Goal: Task Accomplishment & Management: Complete application form

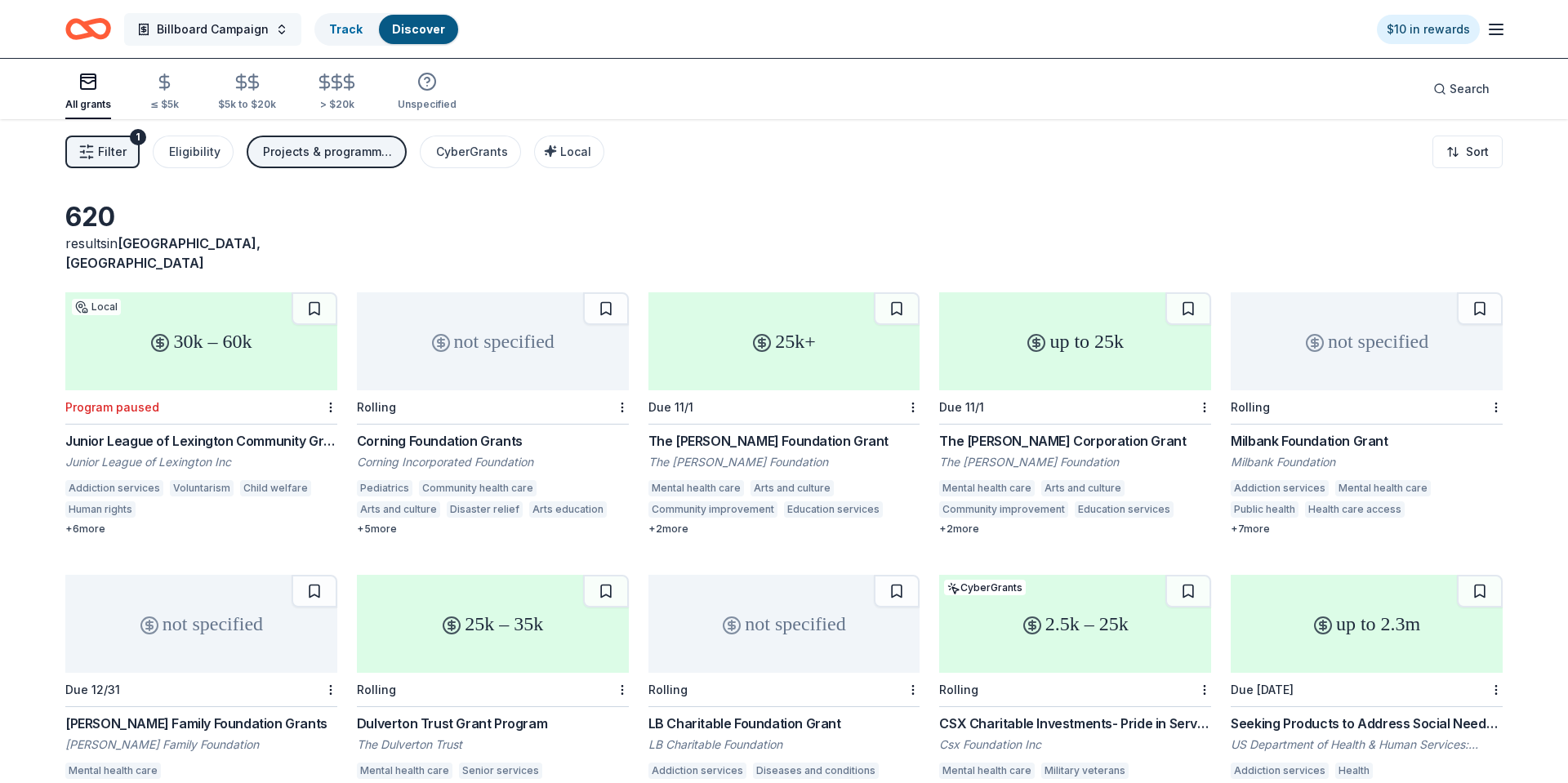
click at [245, 24] on span "Billboard Campaign" at bounding box center [212, 30] width 112 height 20
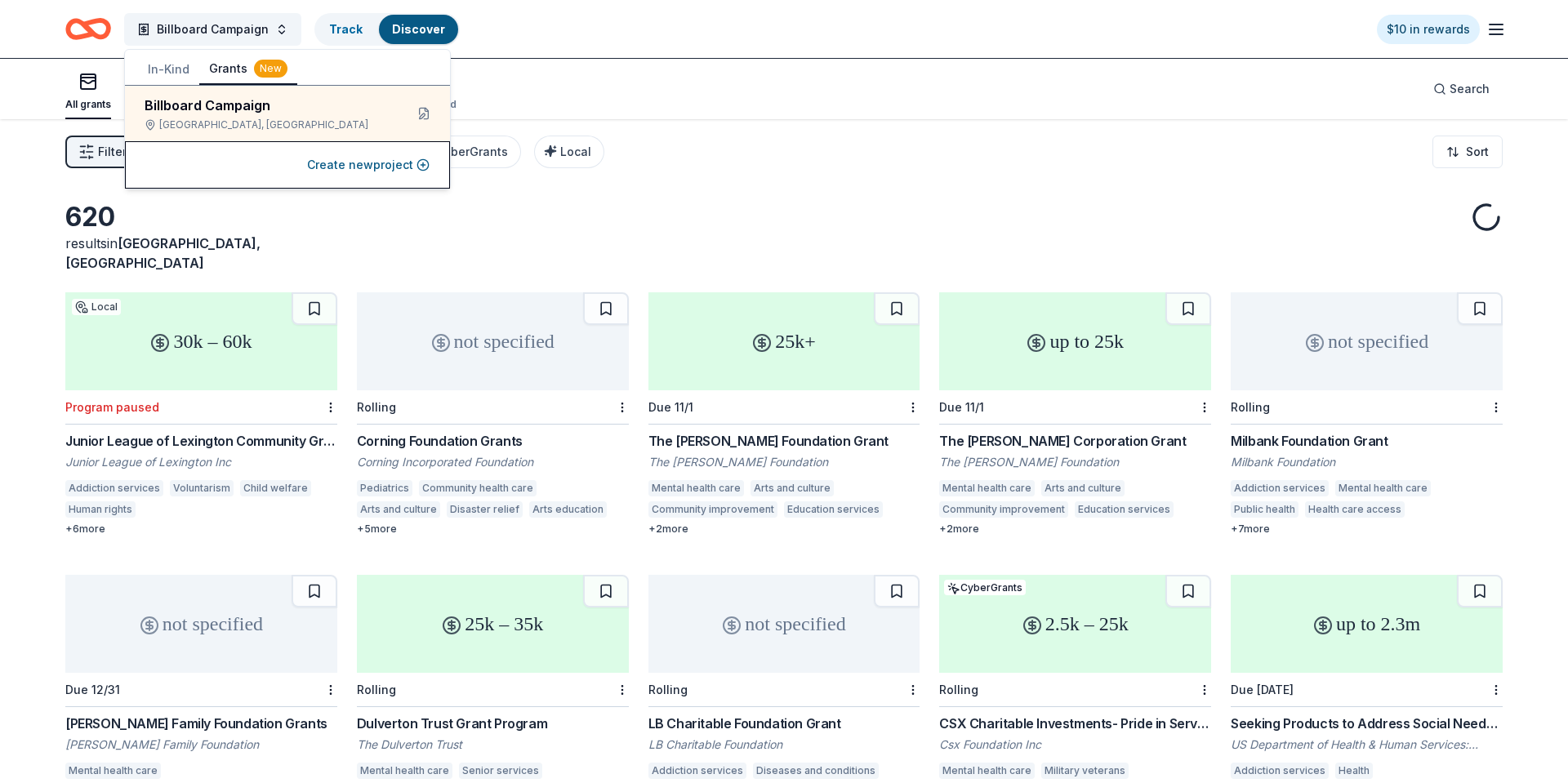
click at [175, 67] on button "In-Kind" at bounding box center [168, 69] width 61 height 29
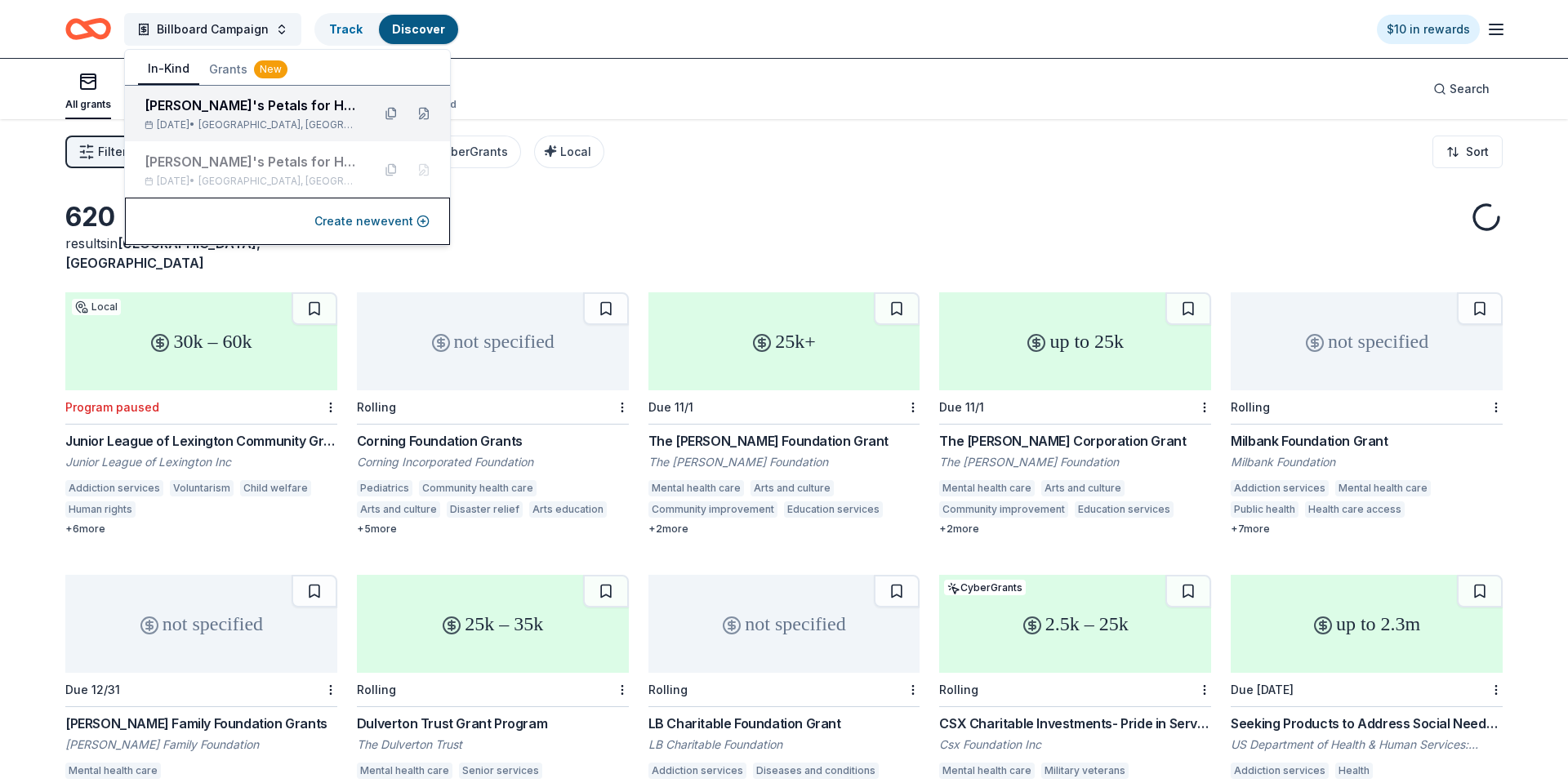
click at [221, 114] on div "[PERSON_NAME]'s Petals for Hope Annual Event" at bounding box center [251, 106] width 214 height 20
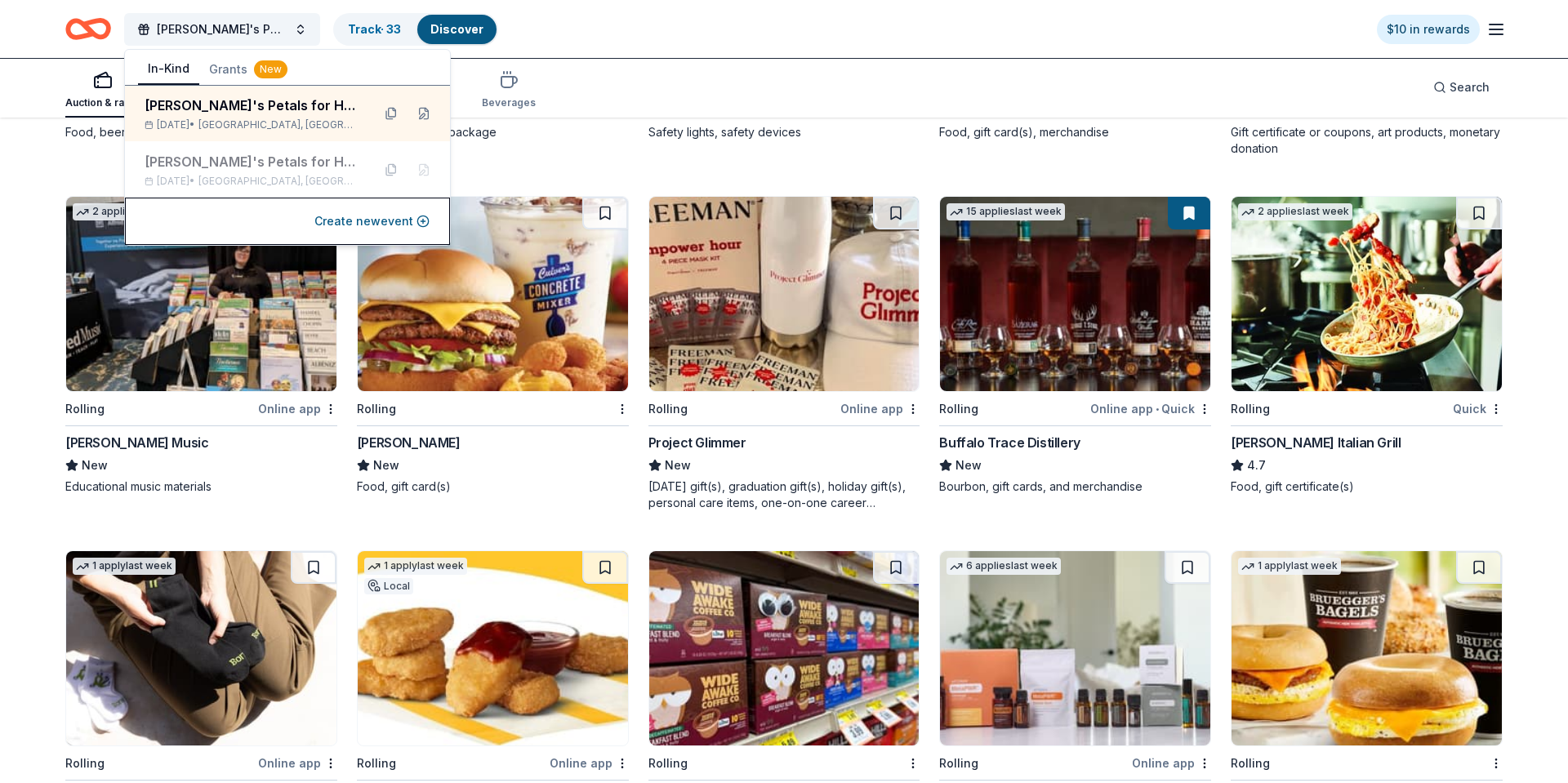
scroll to position [2029, 0]
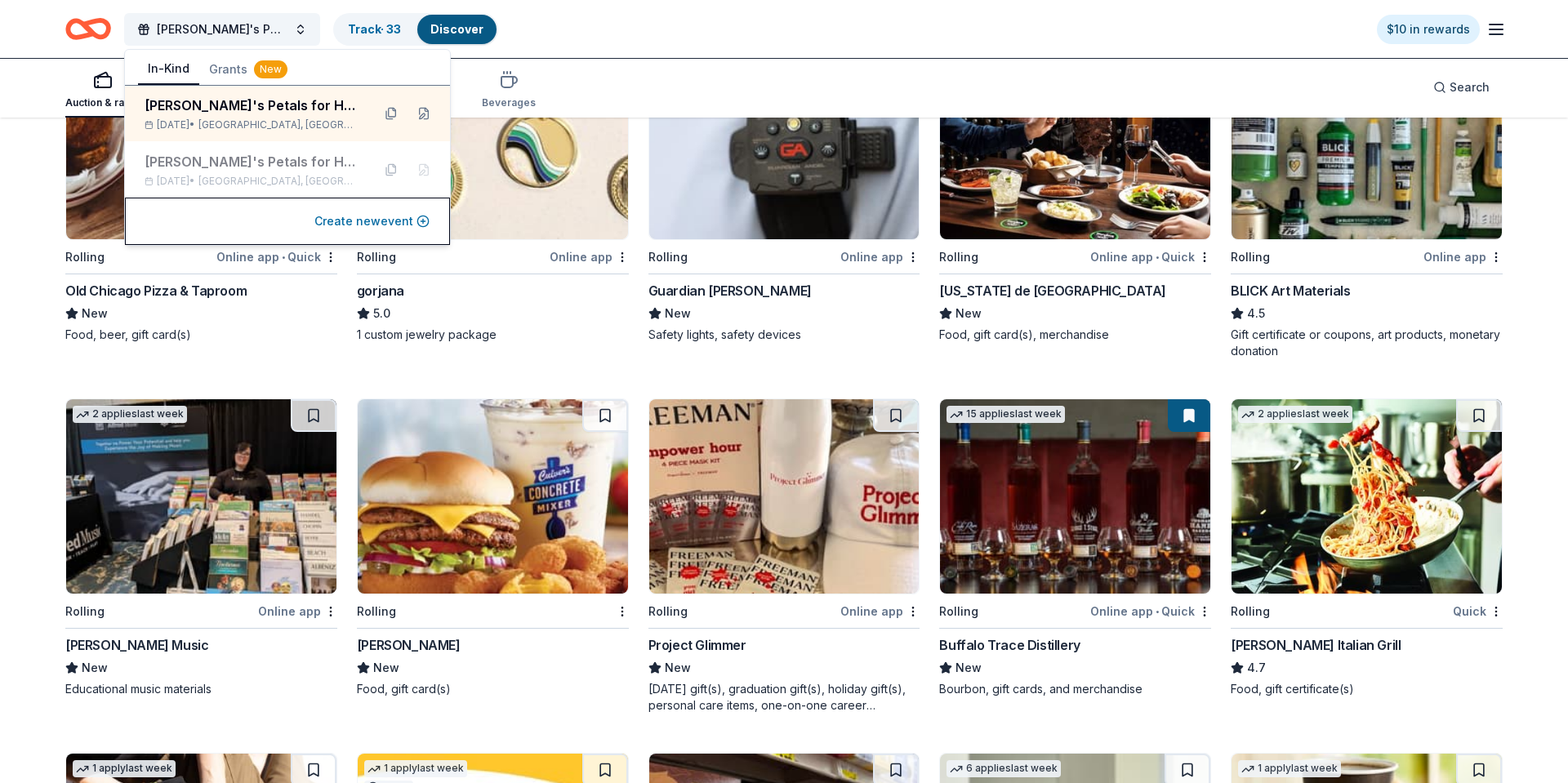
click at [373, 217] on button "Create new event" at bounding box center [372, 222] width 115 height 20
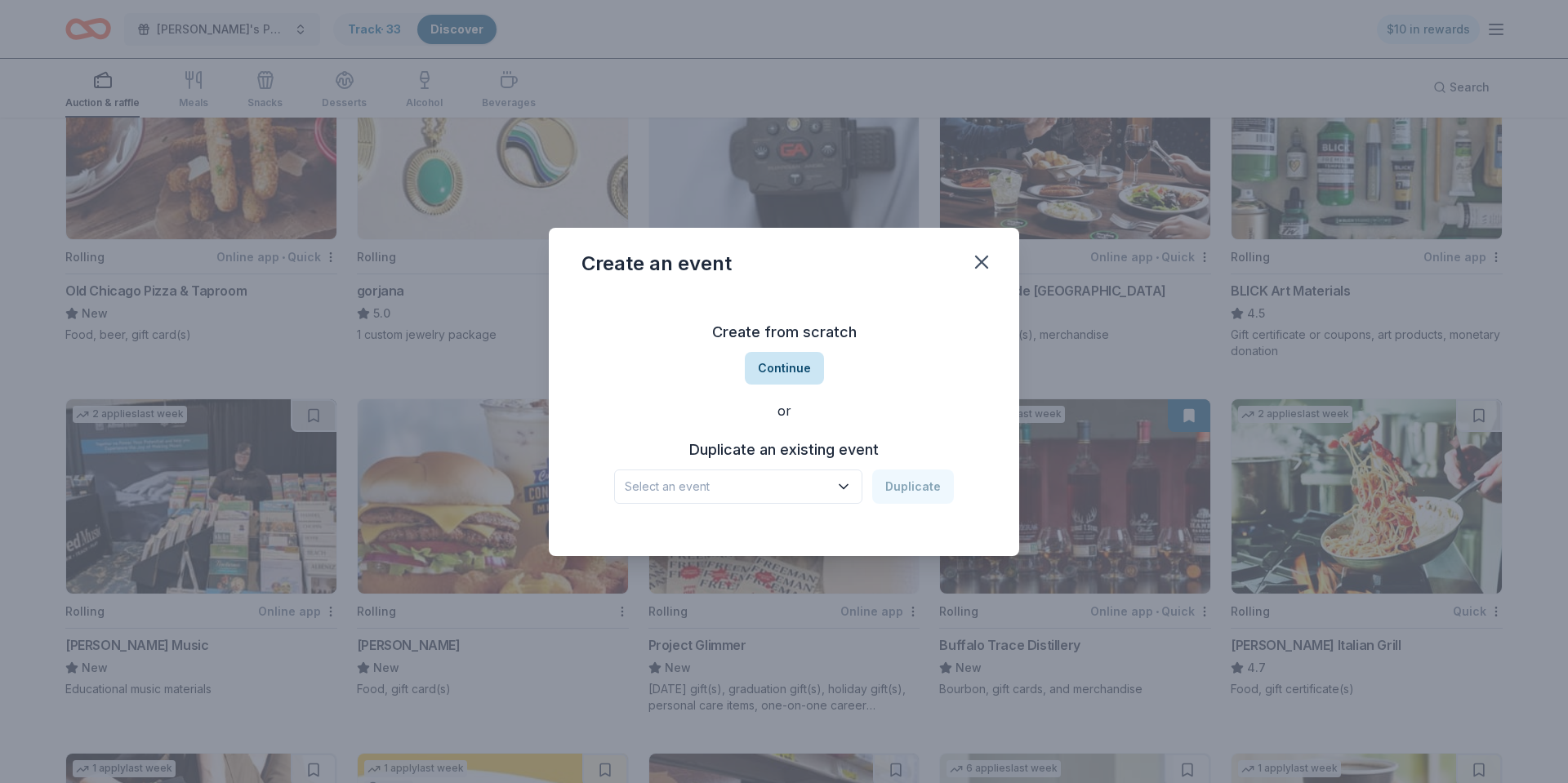
click at [796, 360] on button "Continue" at bounding box center [784, 368] width 79 height 33
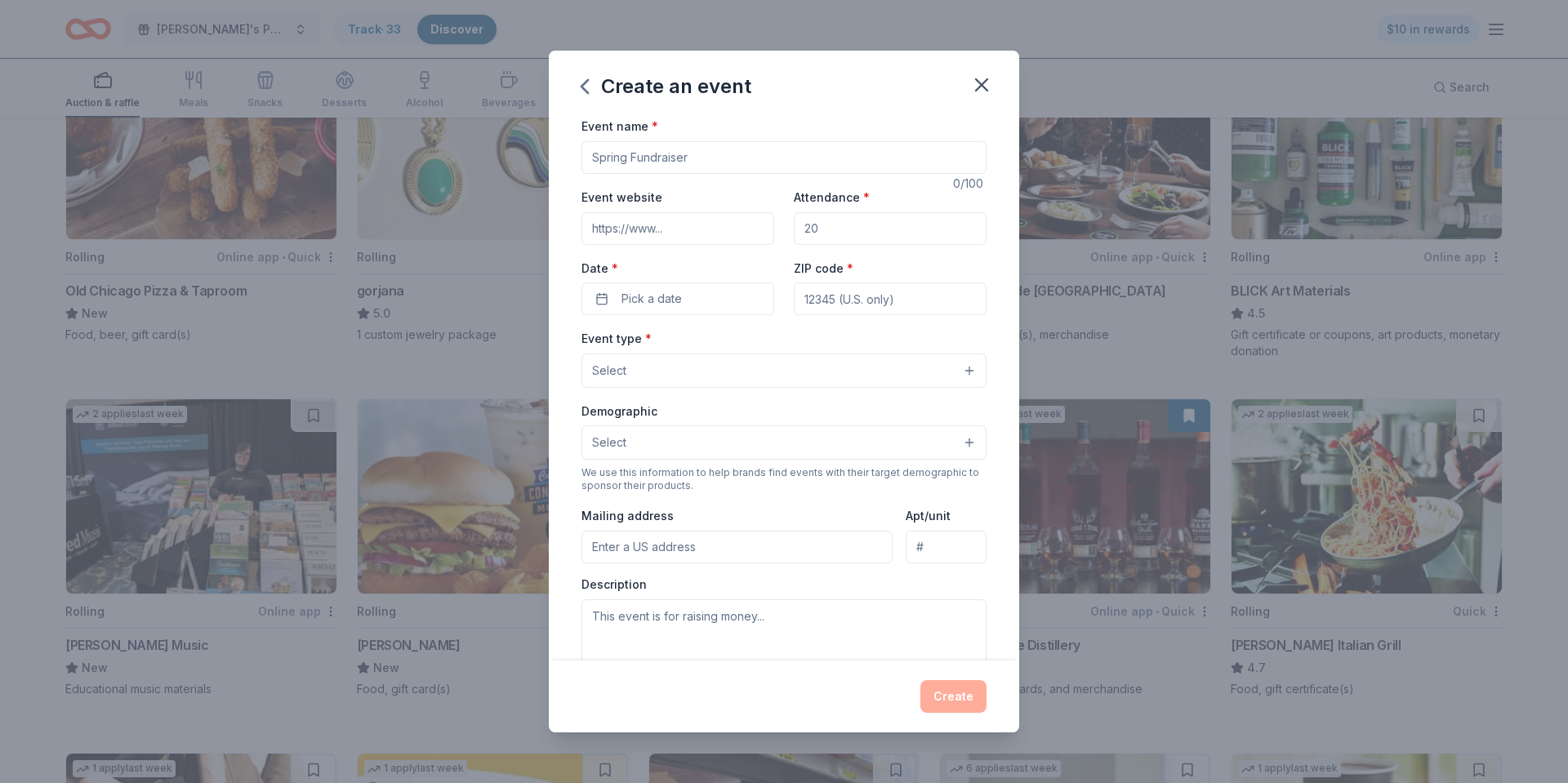
click at [692, 157] on input "Event name *" at bounding box center [784, 158] width 405 height 33
type input "Hope and Horsepower"
click at [680, 231] on input "Event website" at bounding box center [677, 229] width 192 height 33
type input "[DOMAIN_NAME]"
click at [822, 224] on input "Attendance *" at bounding box center [889, 229] width 192 height 33
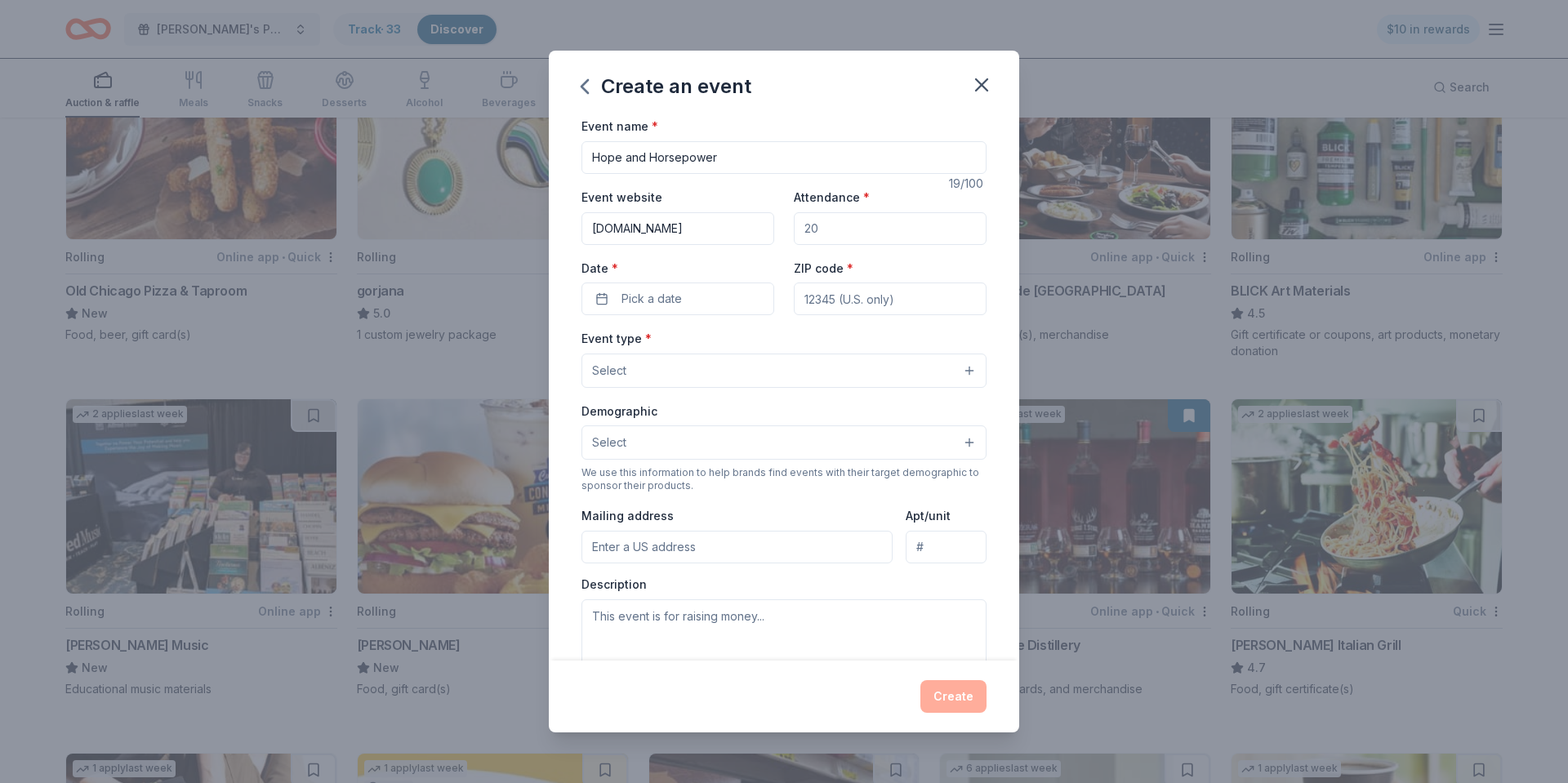
drag, startPoint x: 818, startPoint y: 230, endPoint x: 821, endPoint y: 218, distance: 12.4
click at [816, 221] on input "Attendance *" at bounding box center [889, 229] width 192 height 33
type input "100"
click at [654, 301] on span "Pick a date" at bounding box center [651, 299] width 60 height 20
click at [764, 338] on button "Go to next month" at bounding box center [765, 342] width 23 height 23
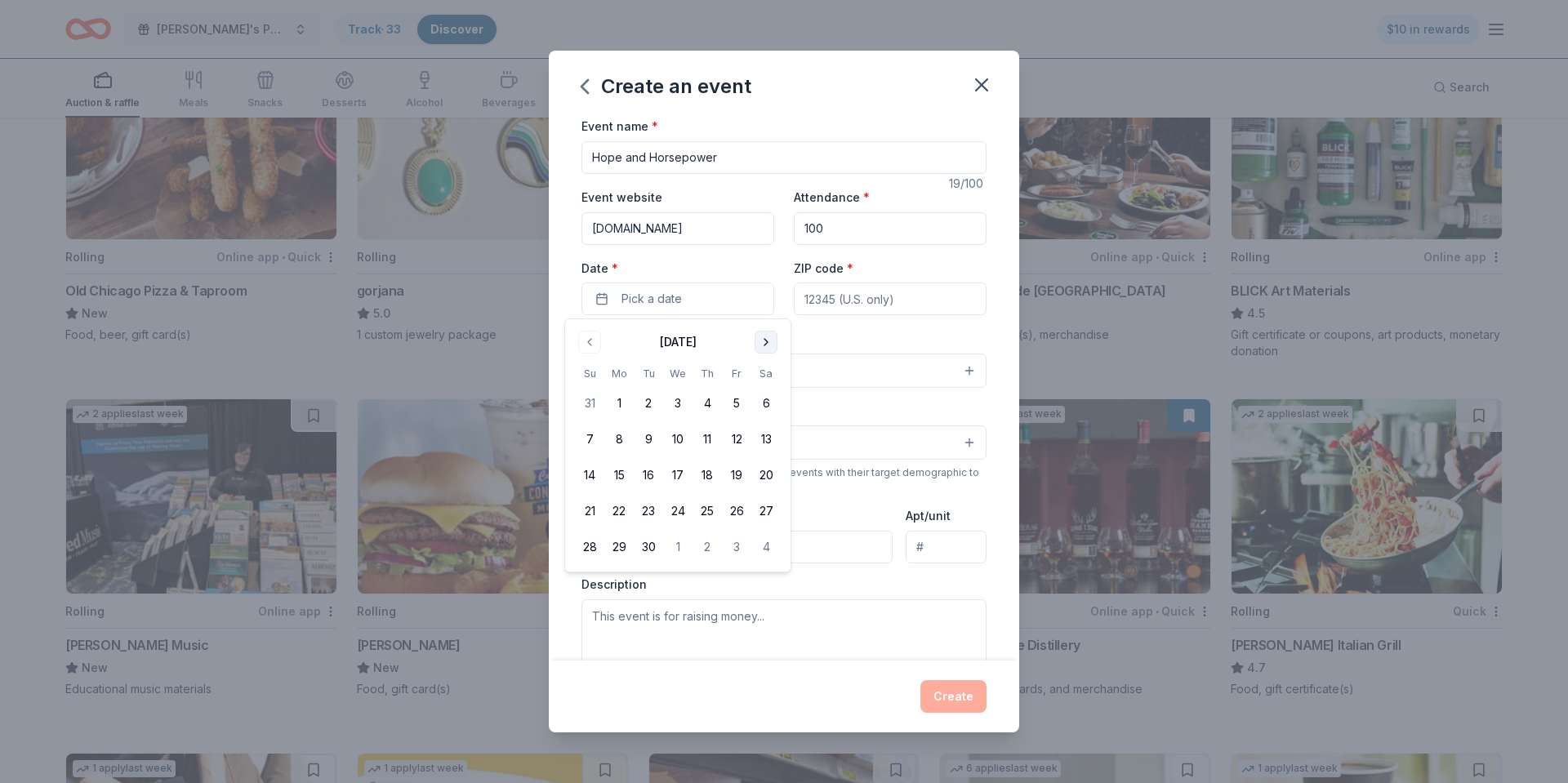
click at [764, 338] on button "Go to next month" at bounding box center [765, 342] width 23 height 23
click at [766, 514] on button "25" at bounding box center [765, 511] width 29 height 29
click at [849, 296] on input "ZIP code *" at bounding box center [889, 299] width 192 height 33
type input "40330"
type input "[STREET_ADDRESS][PERSON_NAME]"
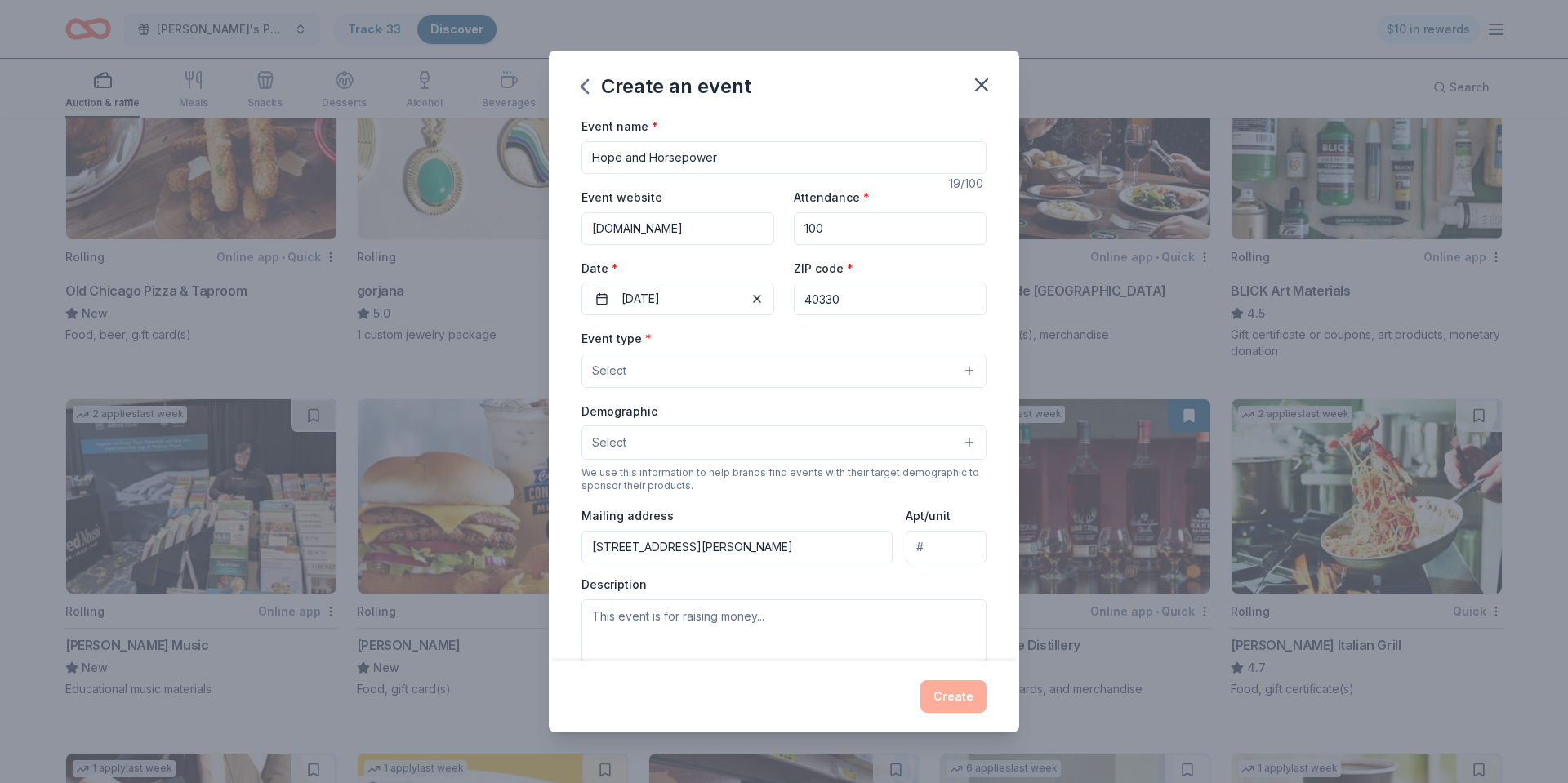
click at [694, 370] on button "Select" at bounding box center [784, 371] width 405 height 35
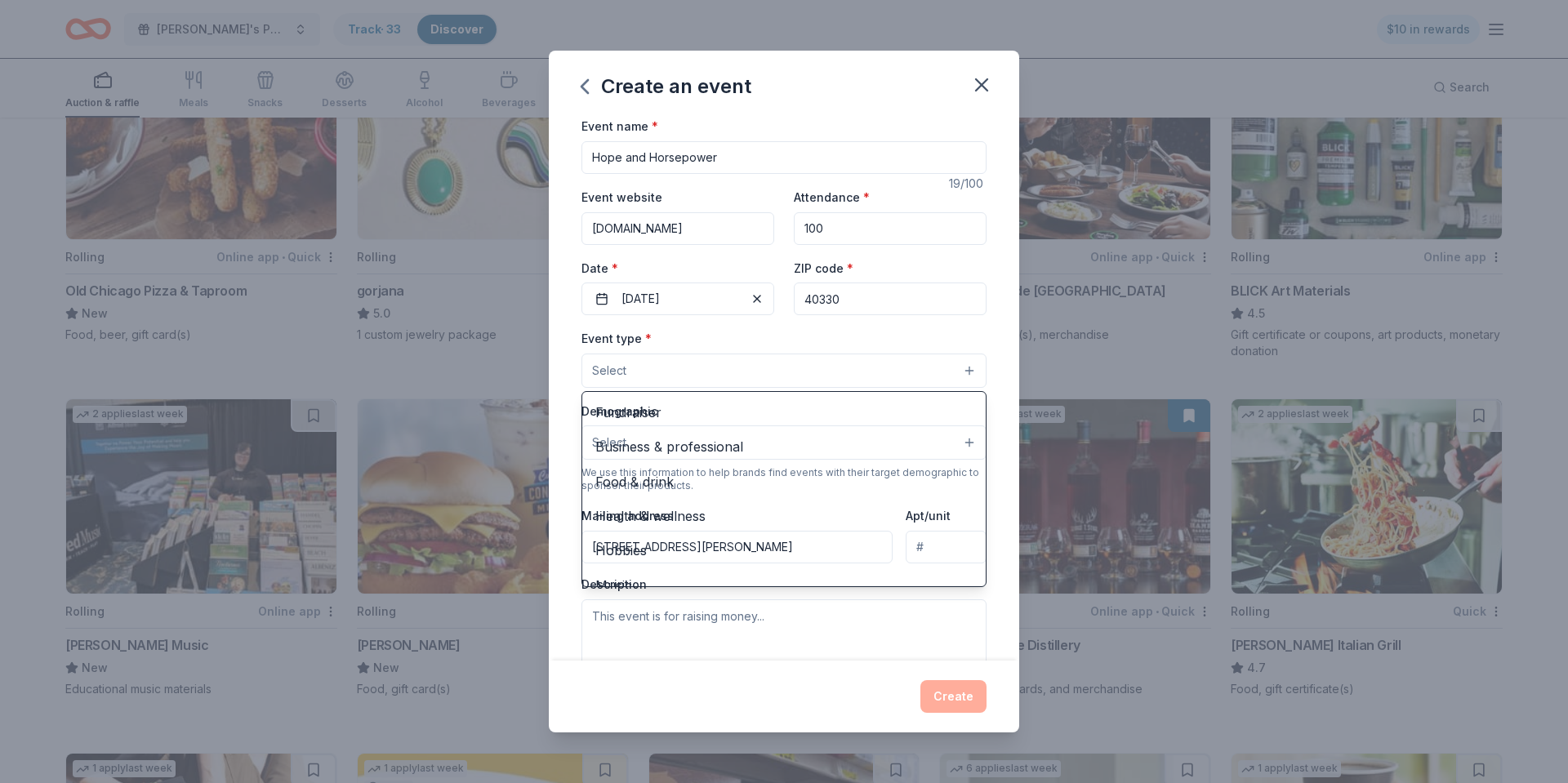
click at [732, 371] on button "Select" at bounding box center [784, 371] width 405 height 35
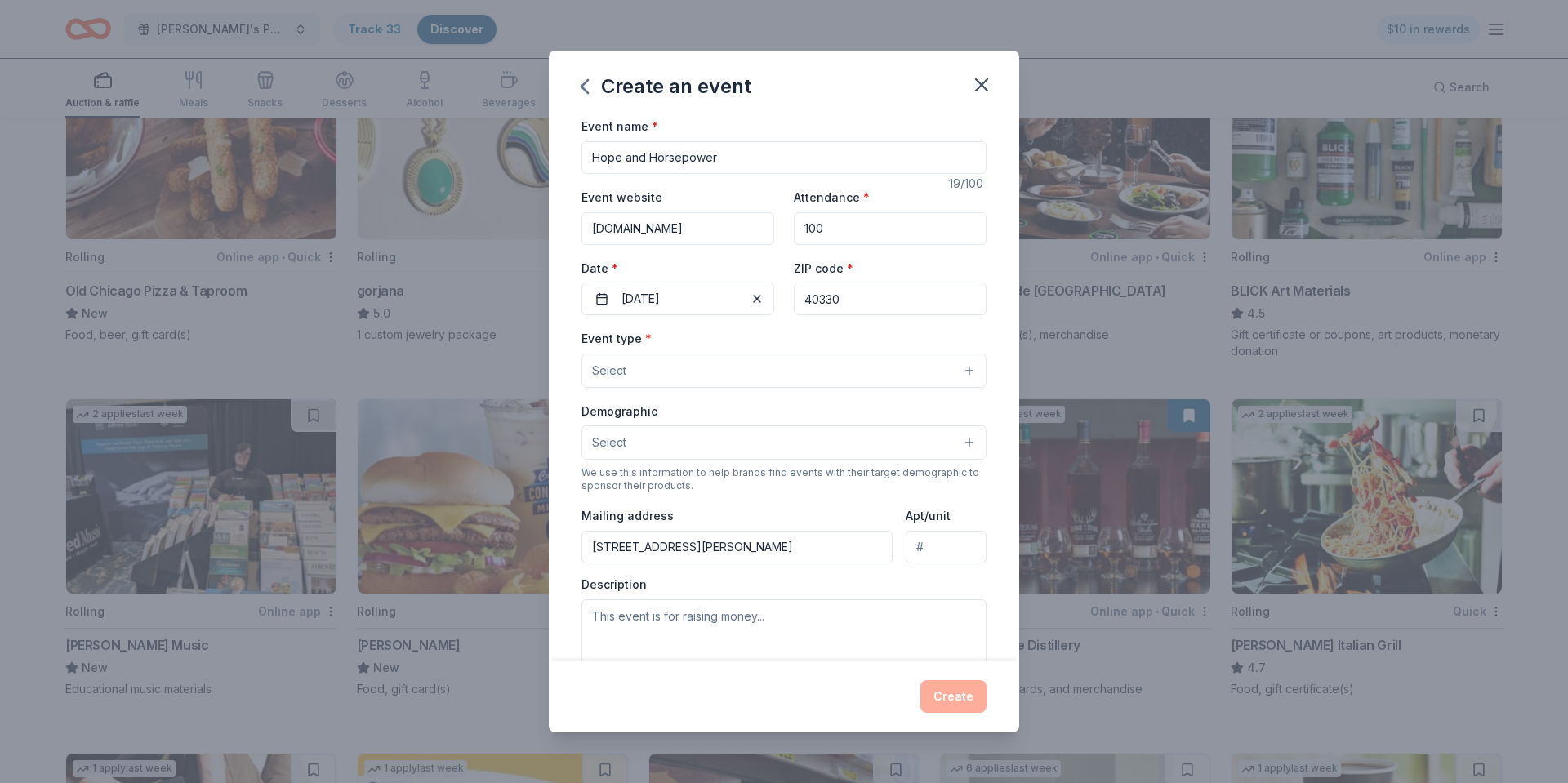
click at [732, 371] on button "Select" at bounding box center [784, 371] width 405 height 35
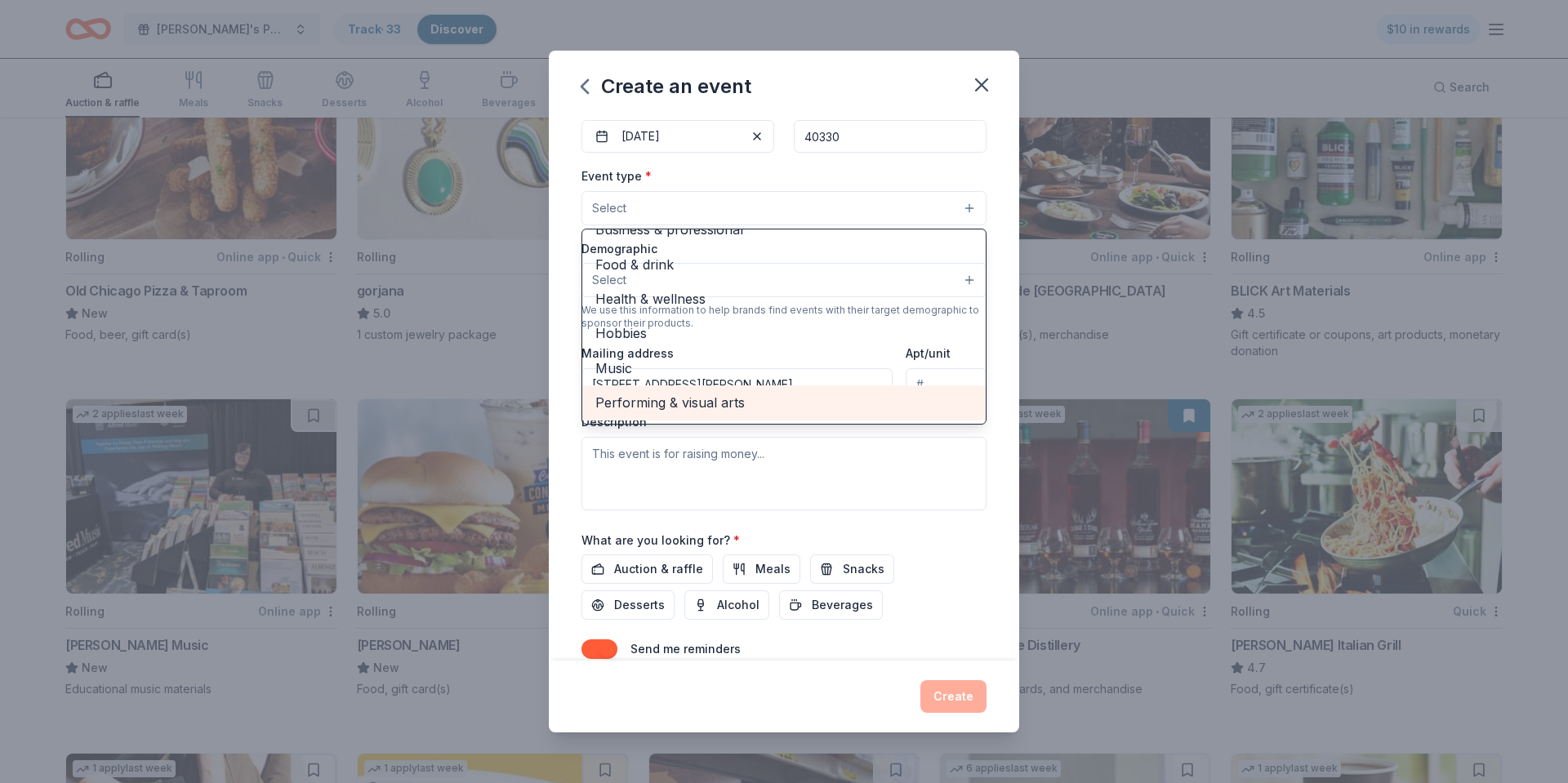
scroll to position [180, 0]
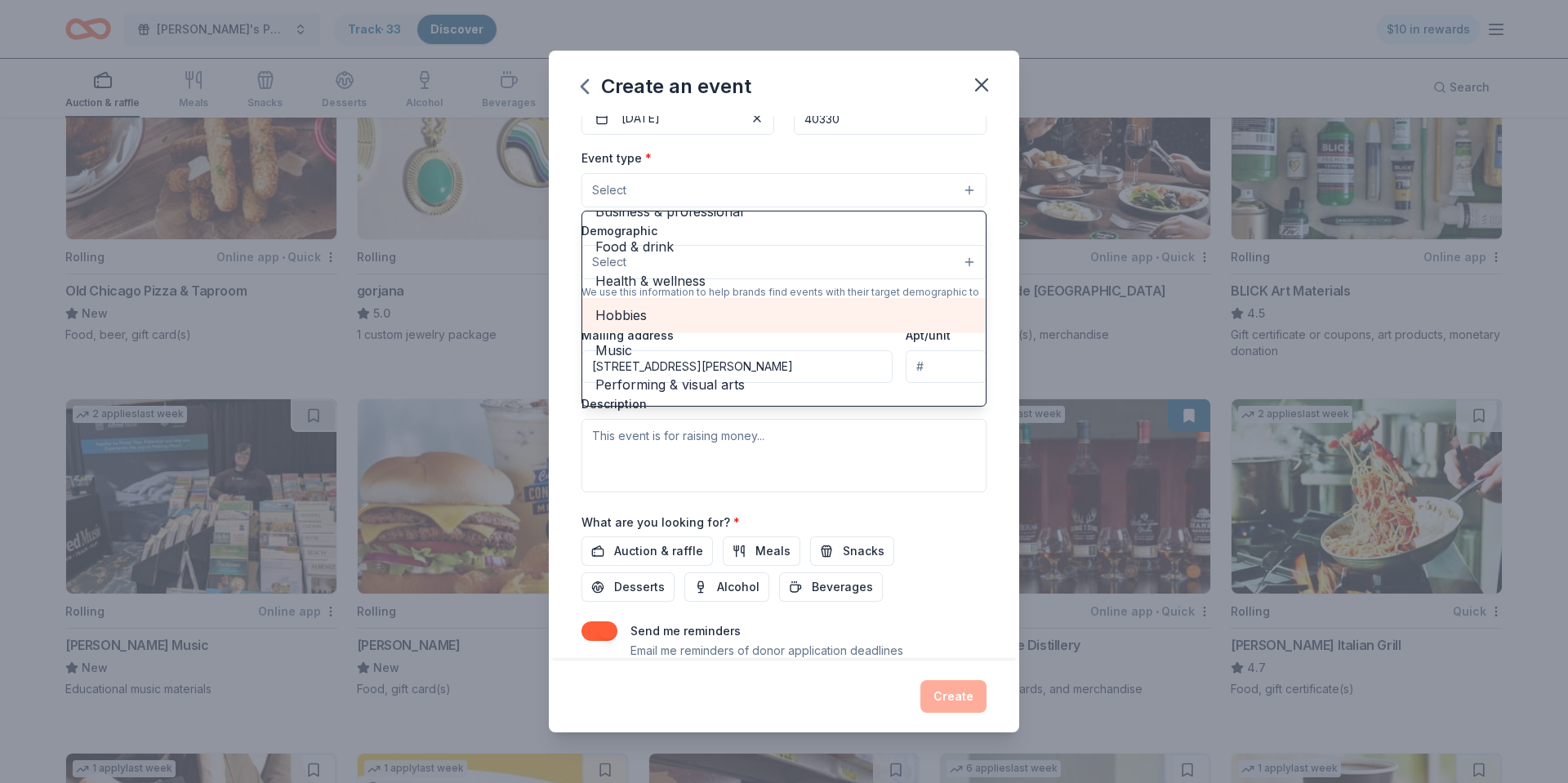
click at [651, 326] on div "Hobbies" at bounding box center [784, 315] width 404 height 35
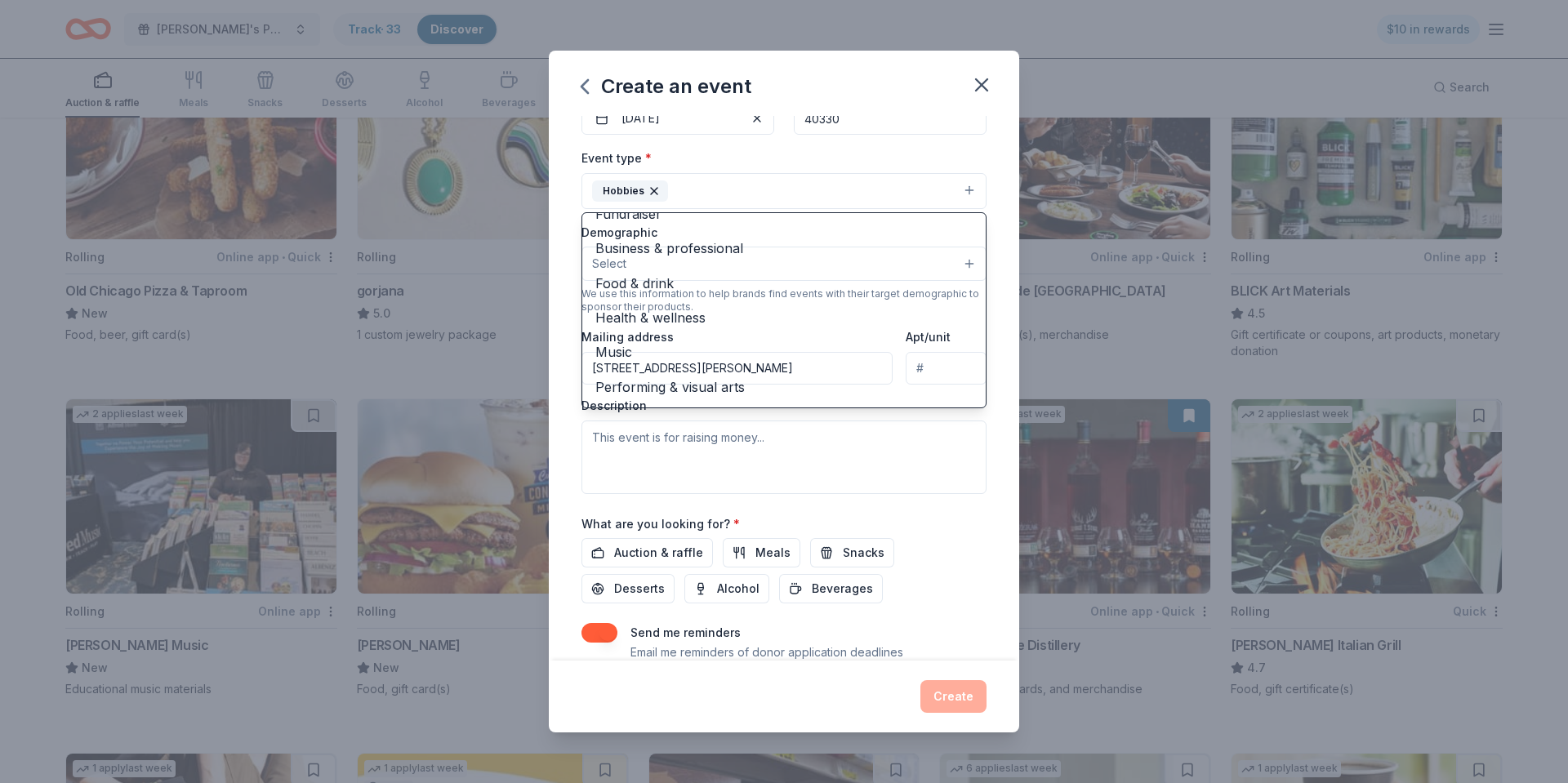
click at [788, 461] on div "Event type * Hobbies Fundraiser Business & professional Food & drink Health & w…" at bounding box center [784, 320] width 405 height 345
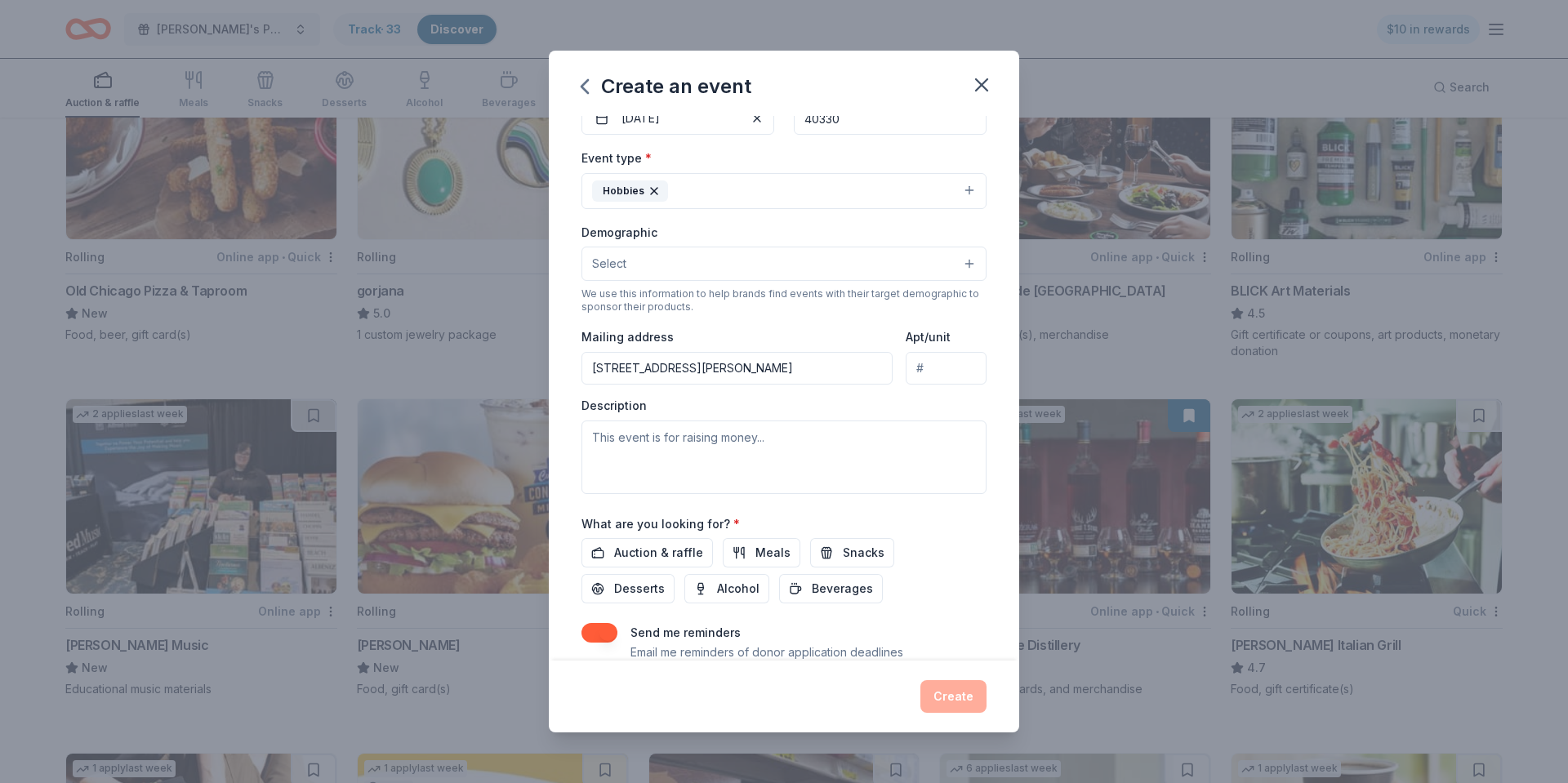
click at [749, 195] on button "Hobbies" at bounding box center [784, 191] width 405 height 36
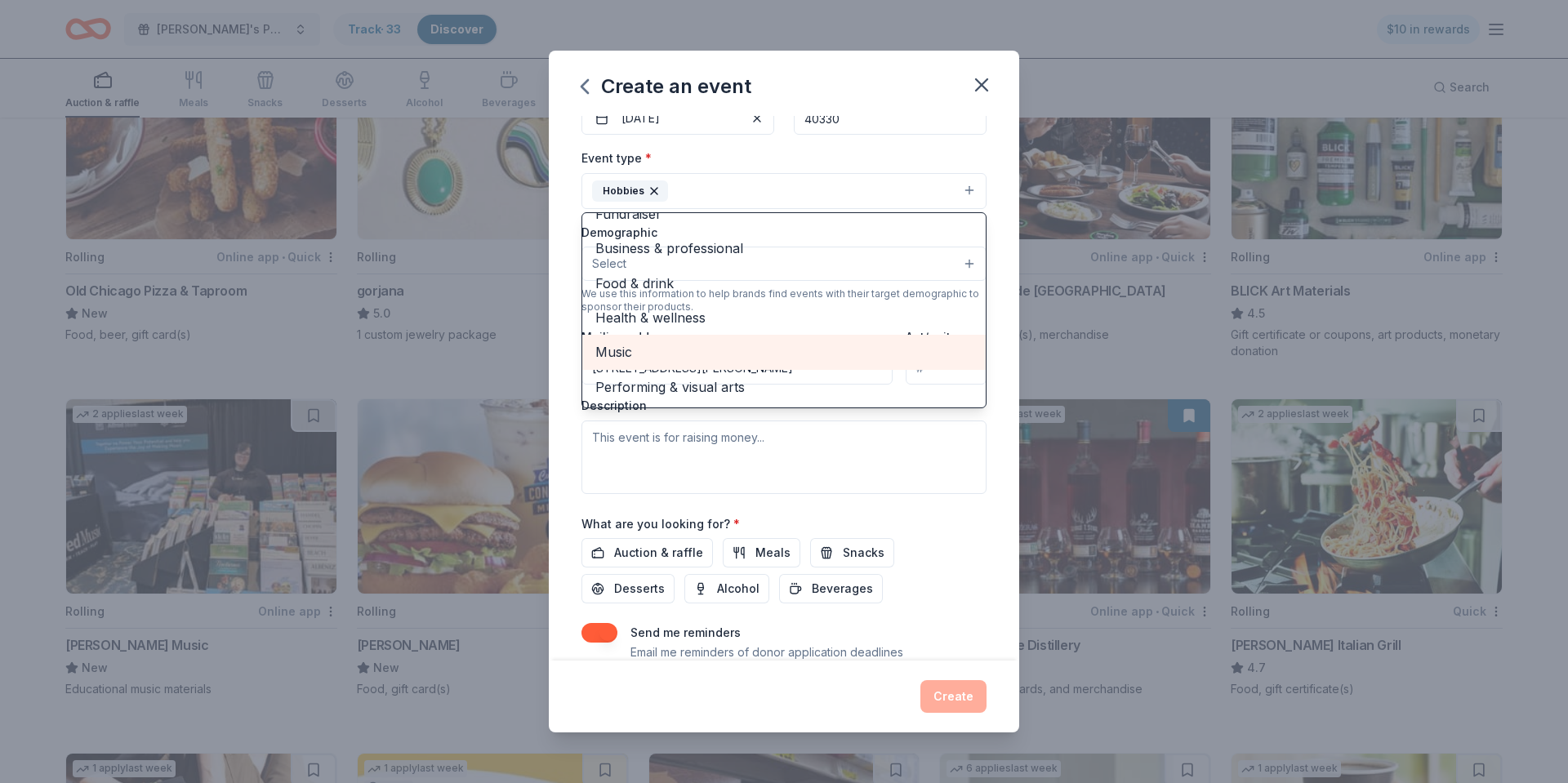
click at [650, 353] on span "Music" at bounding box center [784, 352] width 377 height 21
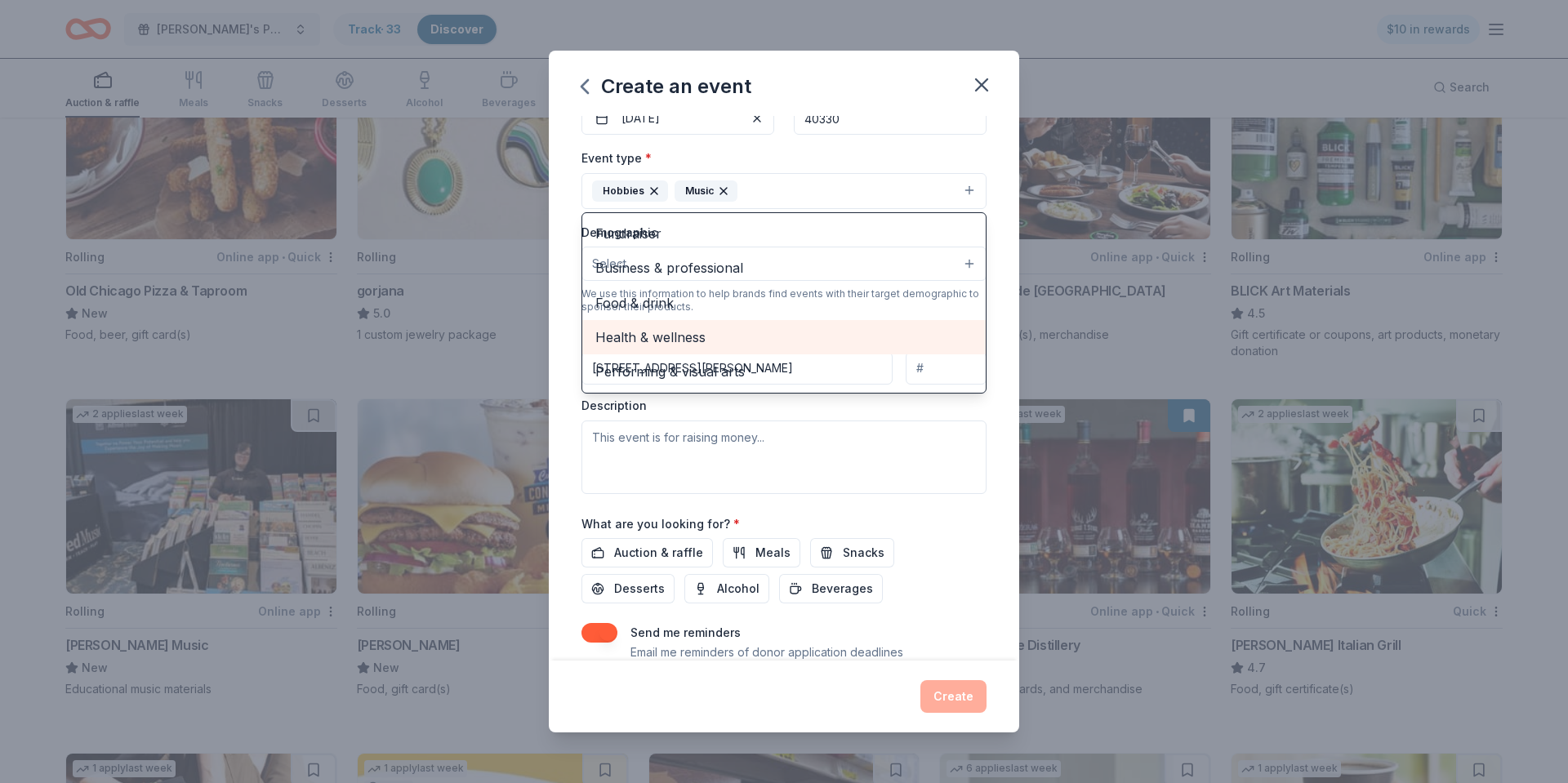
scroll to position [0, 0]
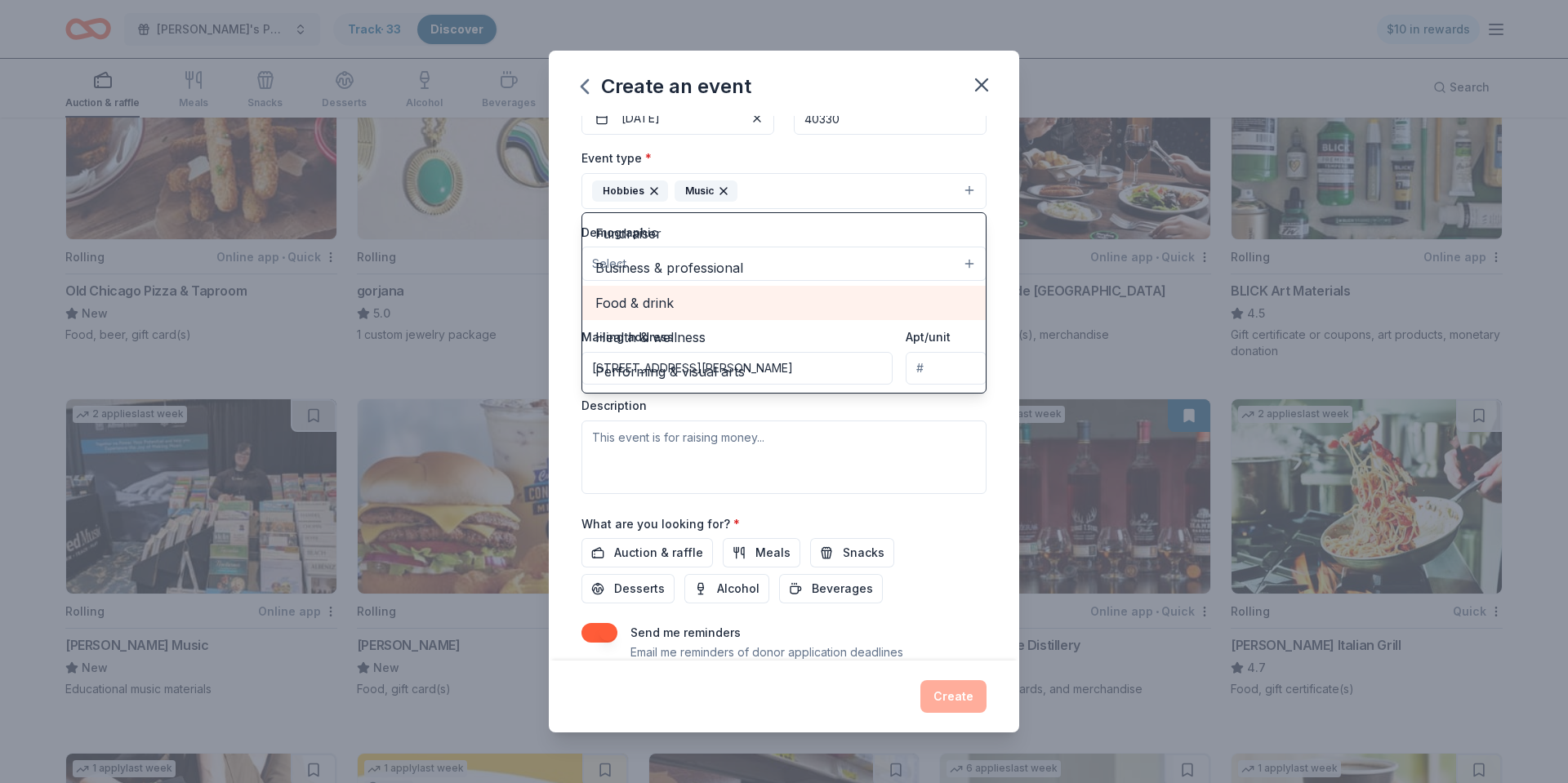
click at [702, 306] on span "Food & drink" at bounding box center [784, 303] width 377 height 21
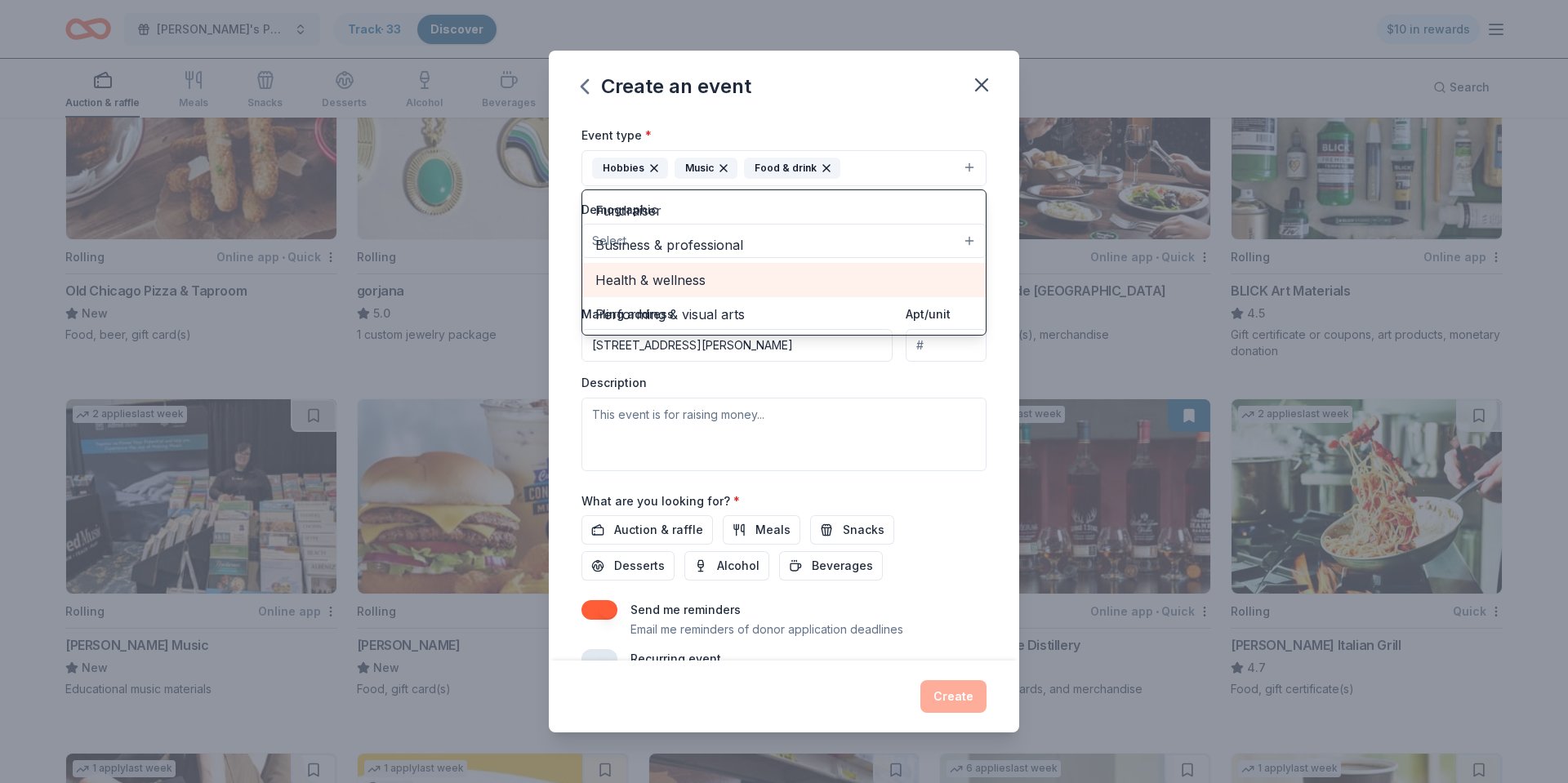
scroll to position [206, 0]
click at [707, 277] on span "Health & wellness" at bounding box center [784, 277] width 377 height 21
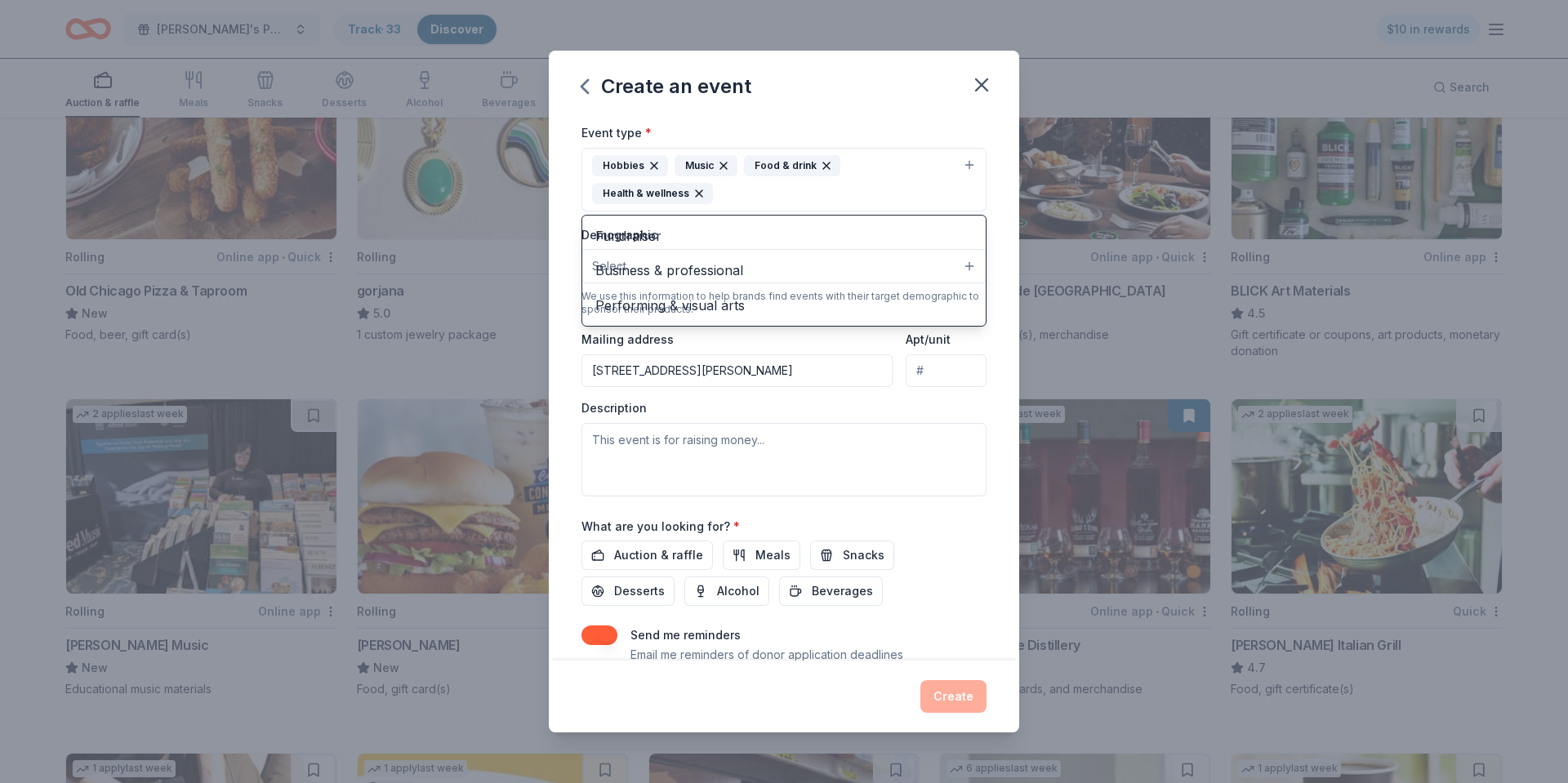
click at [988, 402] on div "Event name * Hope and Horsepower 19 /100 Event website [DOMAIN_NAME] Attendance…" at bounding box center [784, 387] width 470 height 544
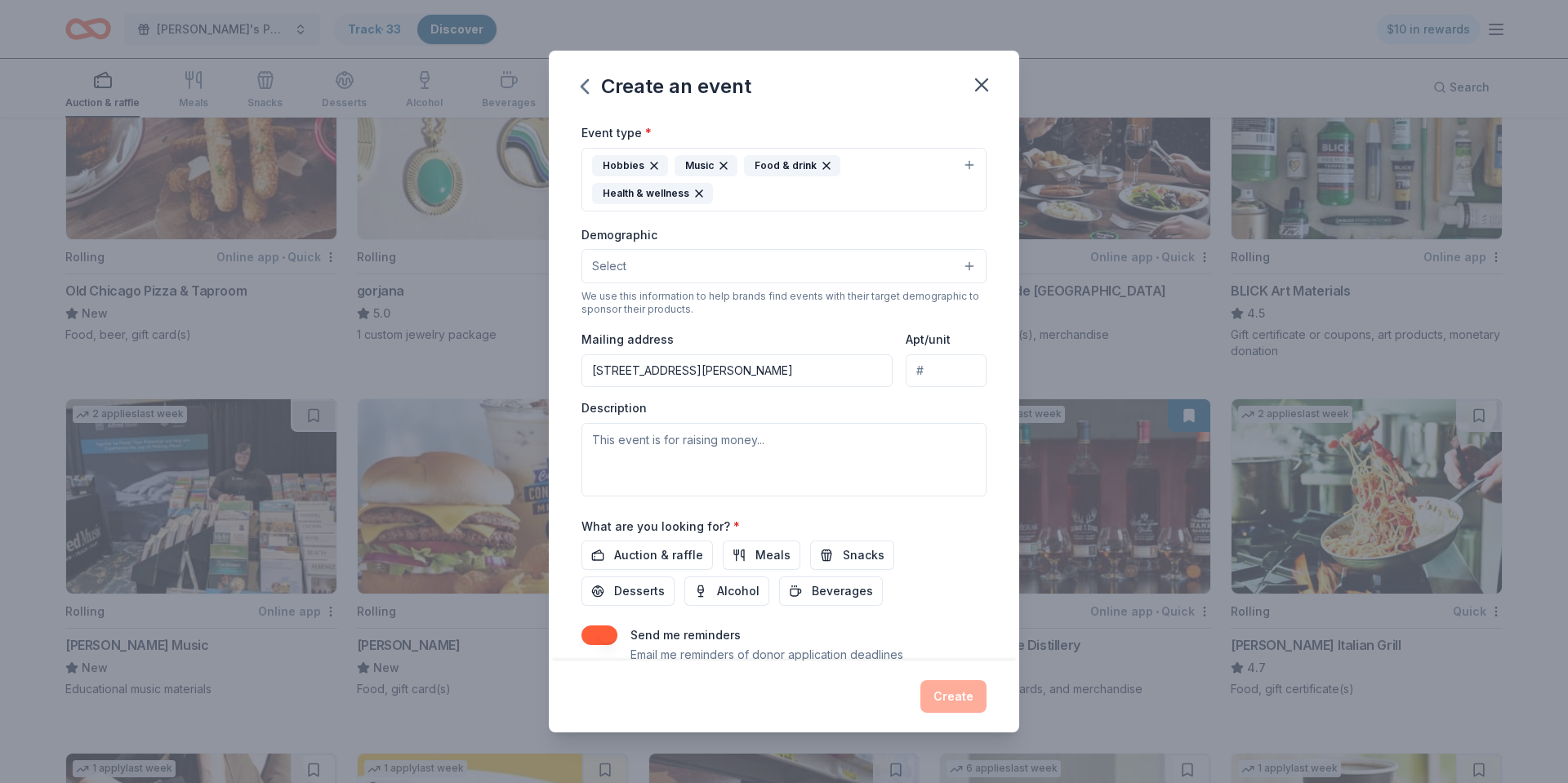
click at [636, 260] on button "Select" at bounding box center [784, 266] width 405 height 35
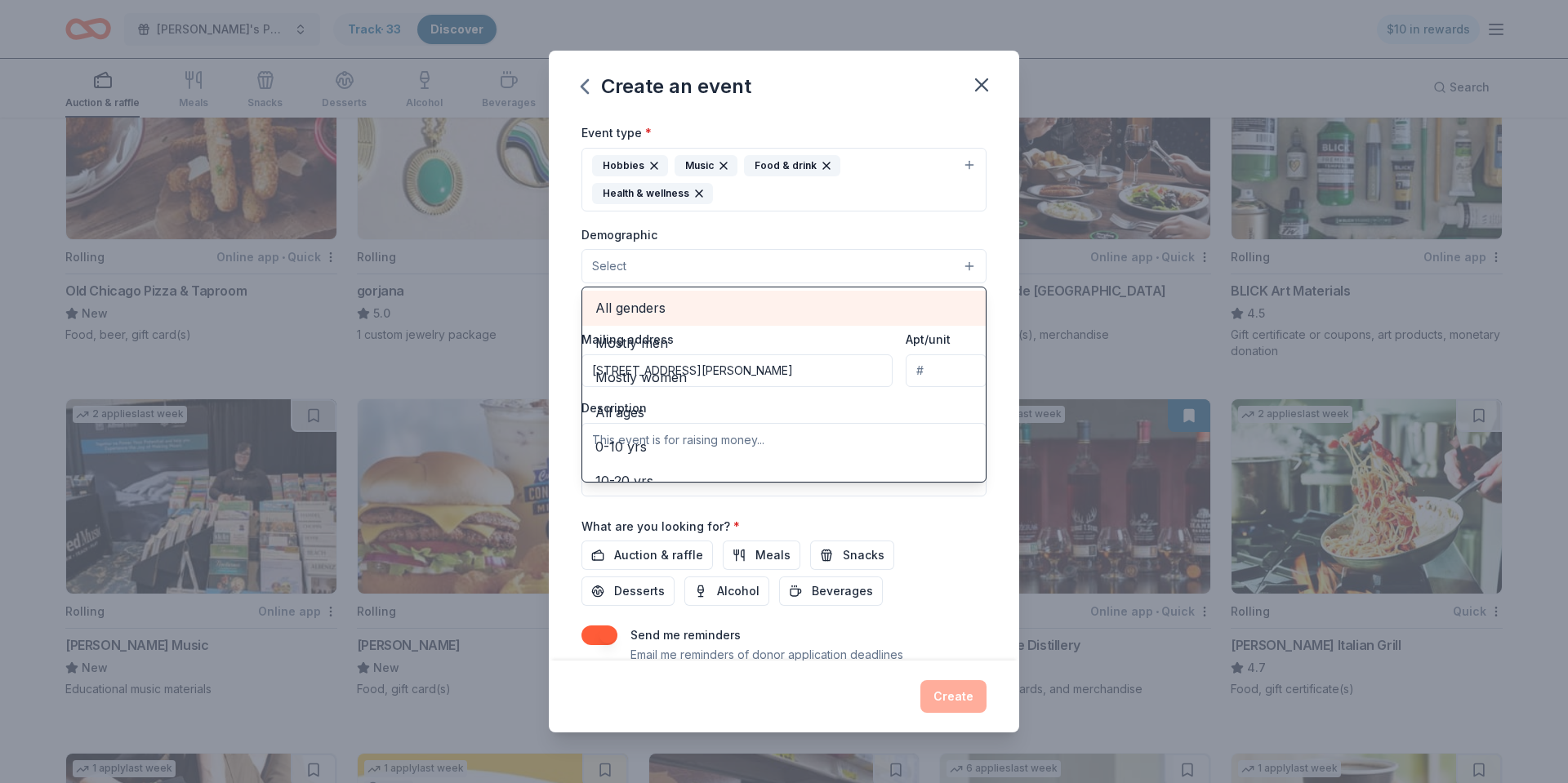
click at [662, 314] on span "All genders" at bounding box center [784, 307] width 377 height 21
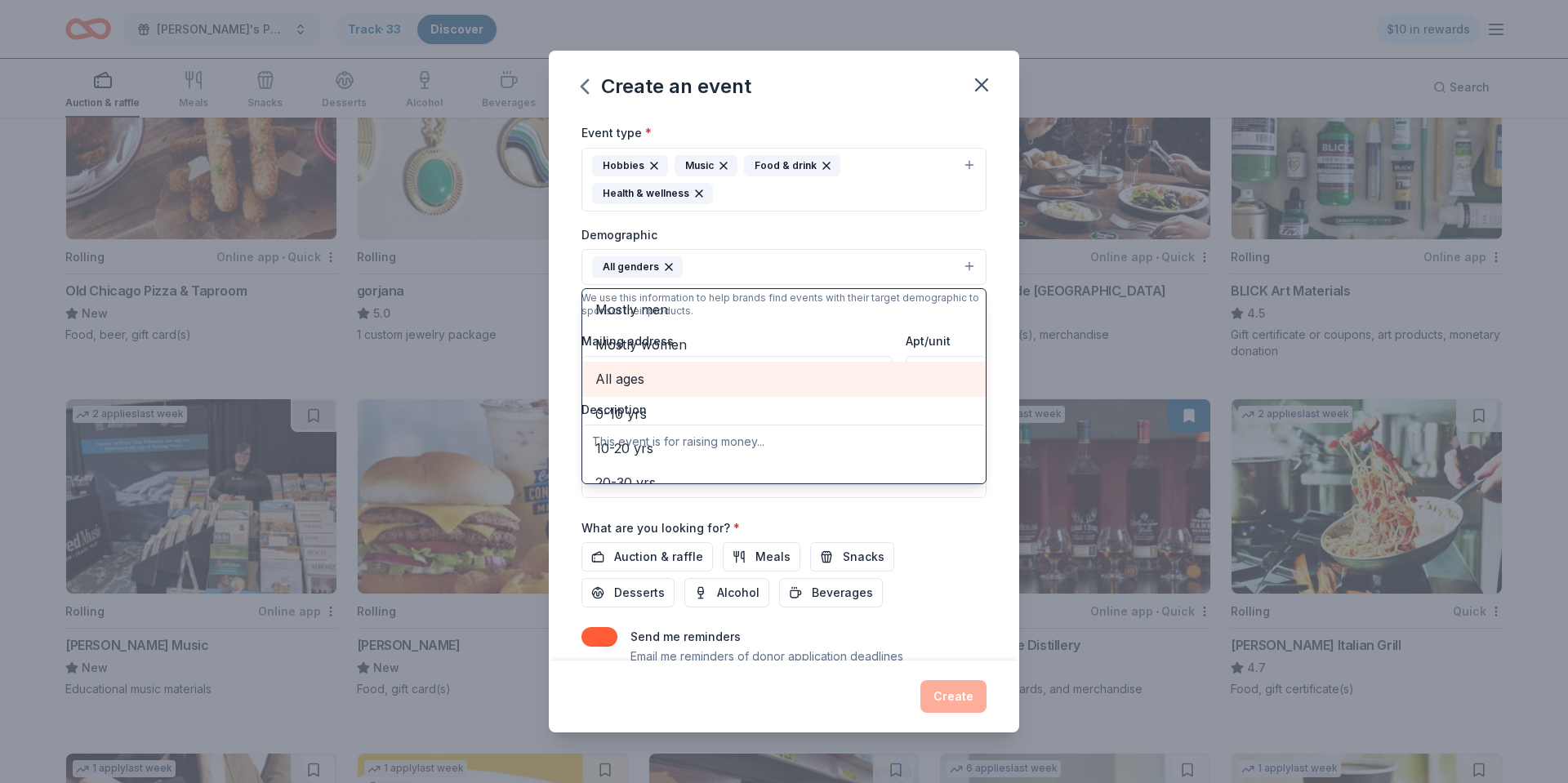
click at [644, 389] on span "All ages" at bounding box center [784, 378] width 377 height 21
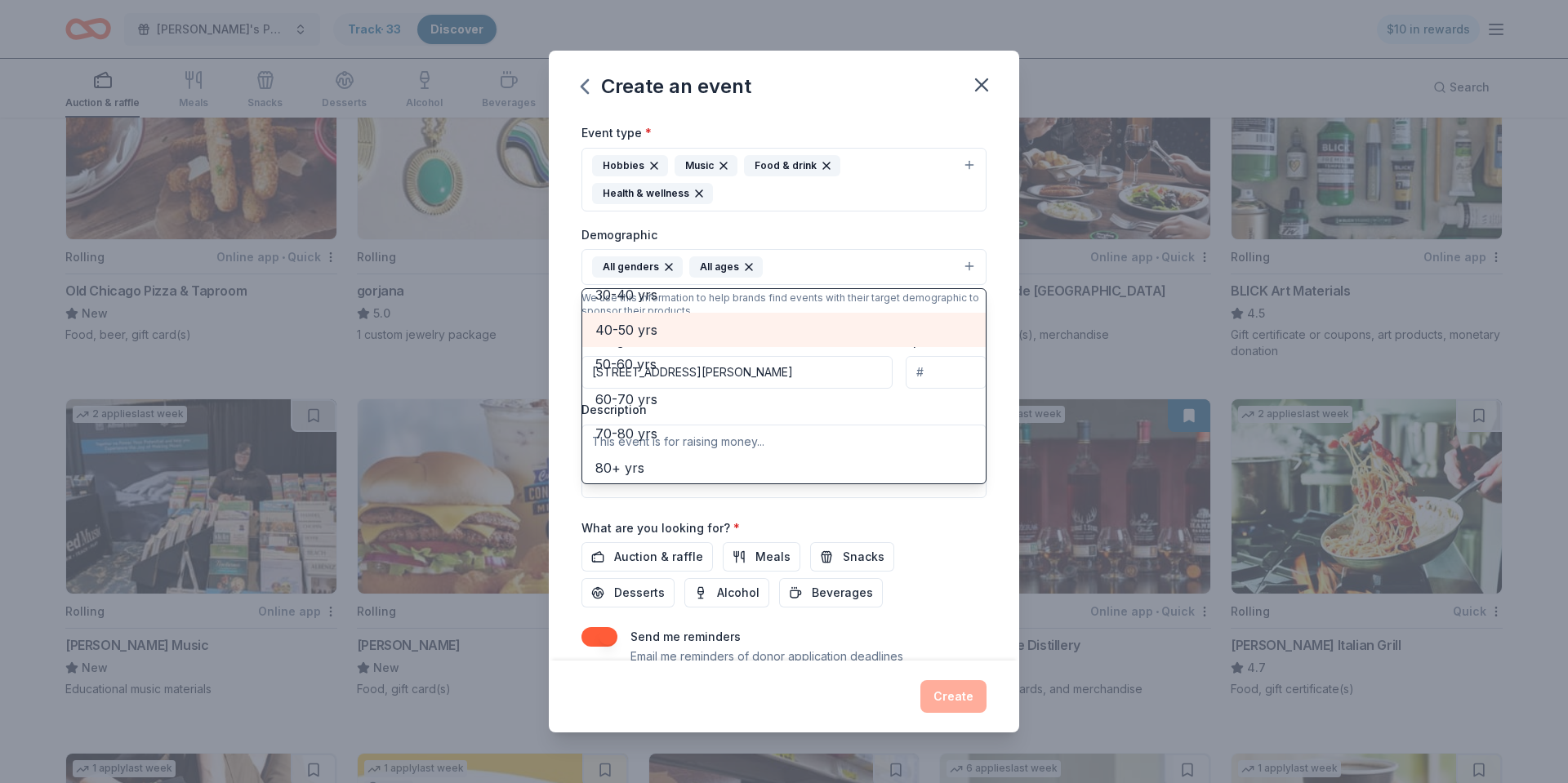
scroll to position [192, 0]
click at [822, 507] on div "Event name * Hope and Horsepower 19 /100 Event website [DOMAIN_NAME] Attendance…" at bounding box center [784, 303] width 405 height 786
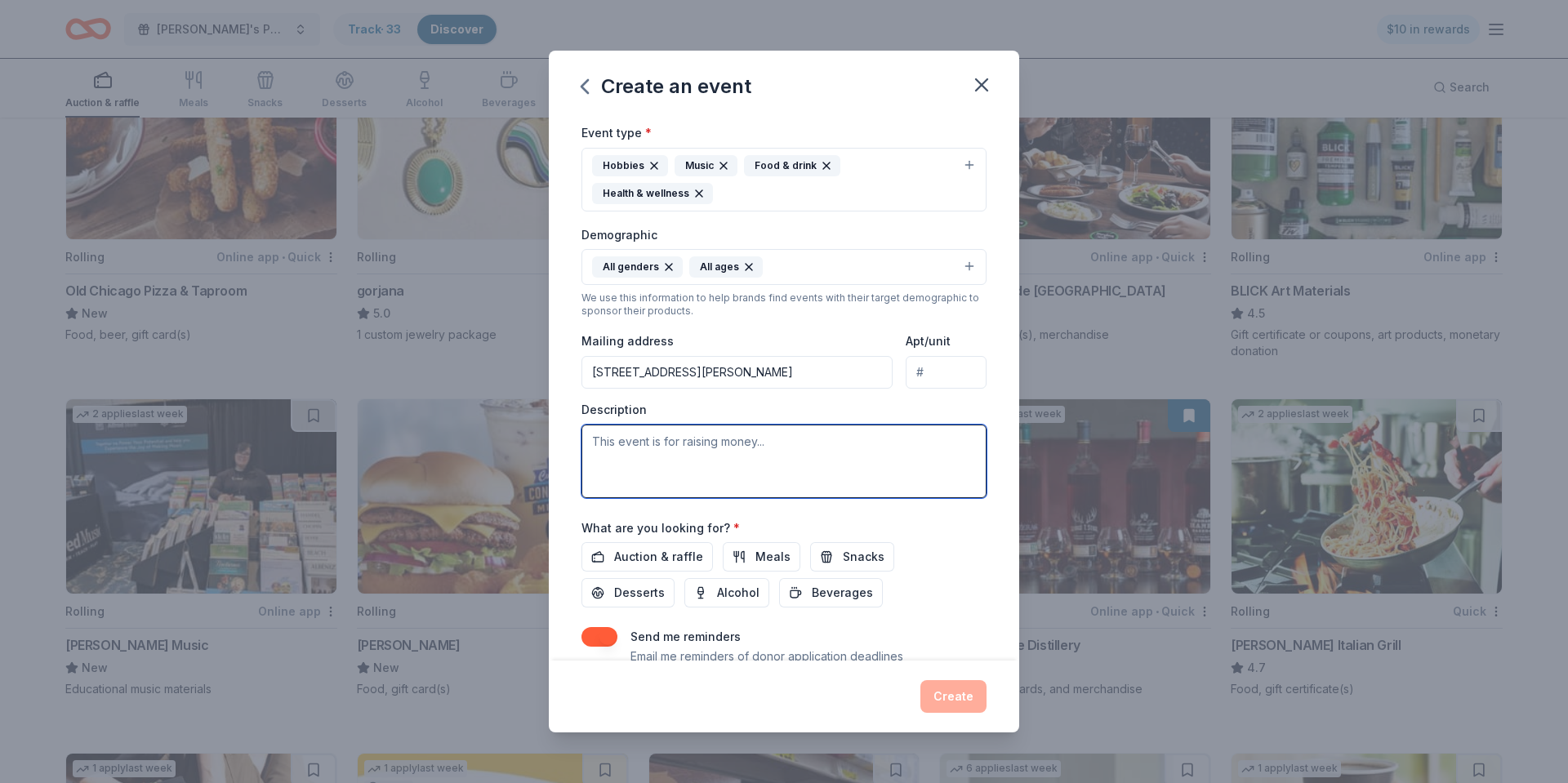
click at [762, 445] on textarea at bounding box center [784, 461] width 405 height 74
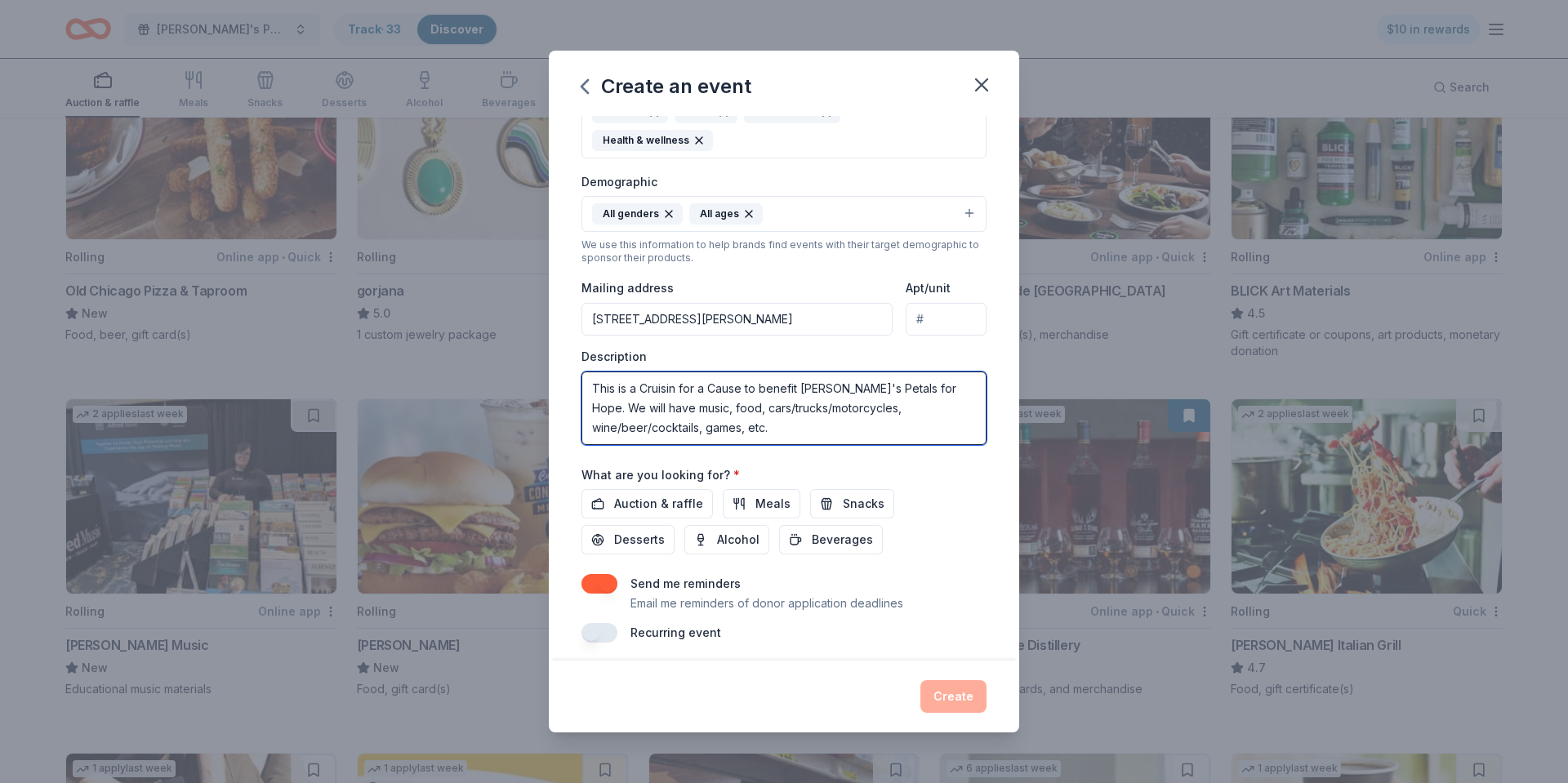
scroll to position [267, 0]
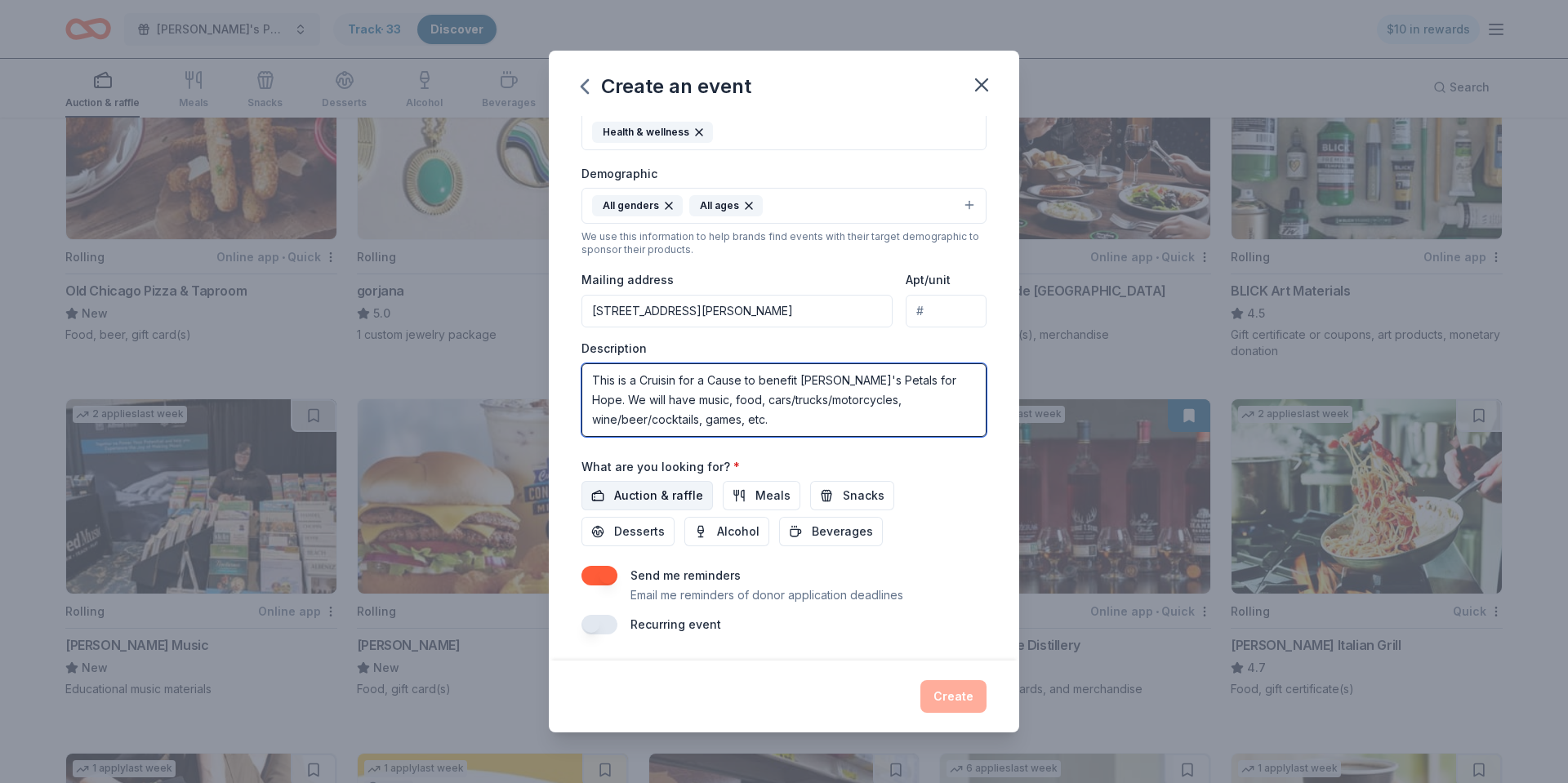
type textarea "This is a Cruisin for a Cause to benefit [PERSON_NAME]'s Petals for Hope. We wi…"
click at [622, 500] on span "Auction & raffle" at bounding box center [659, 496] width 89 height 20
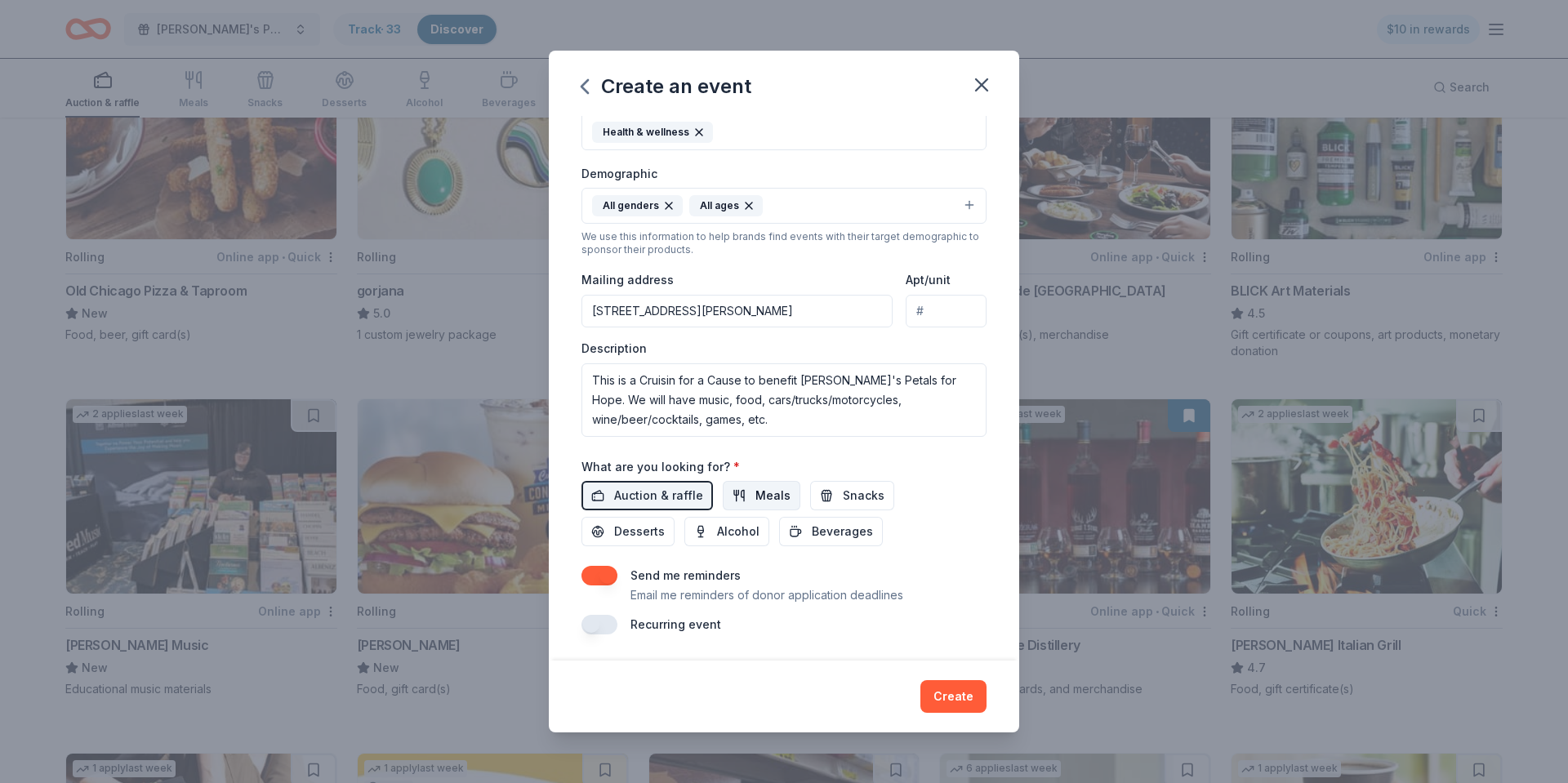
click at [772, 497] on span "Meals" at bounding box center [773, 496] width 36 height 20
click at [843, 498] on span "Snacks" at bounding box center [864, 496] width 42 height 20
click at [664, 522] on span "Desserts" at bounding box center [640, 532] width 51 height 20
click at [966, 703] on button "Create" at bounding box center [953, 696] width 67 height 33
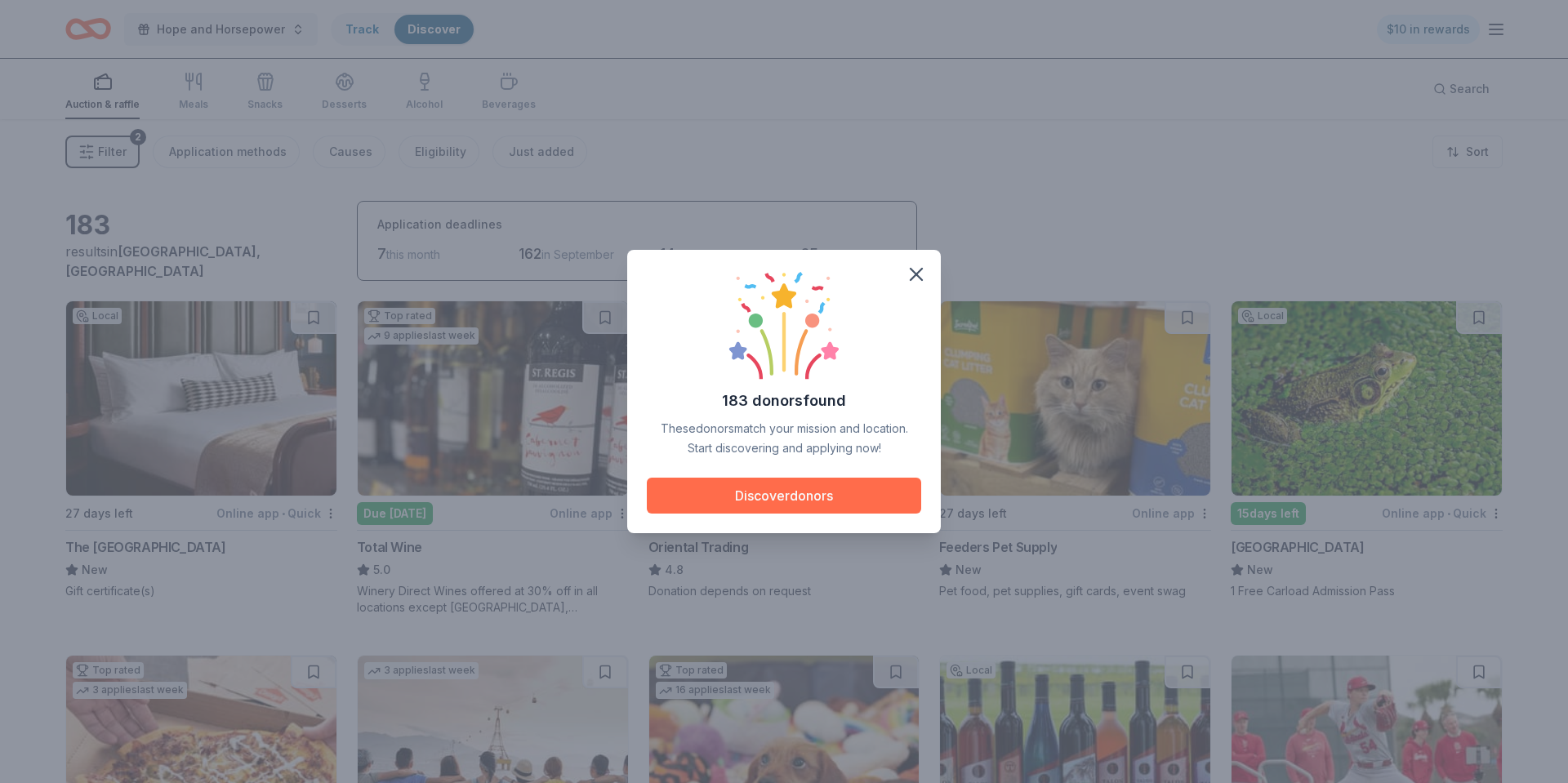
click at [758, 504] on button "Discover donors" at bounding box center [784, 495] width 274 height 36
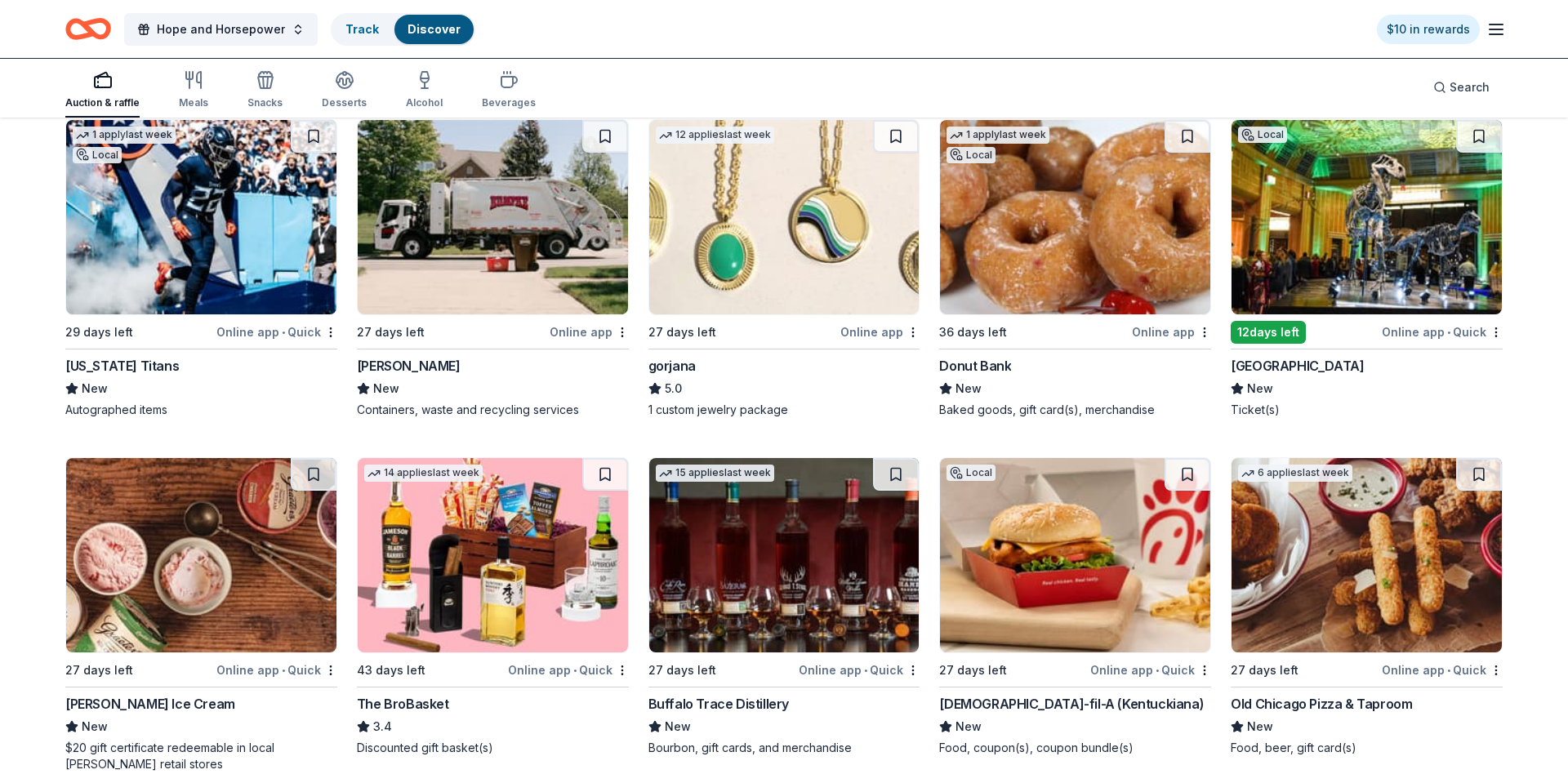
scroll to position [2746, 0]
